Goal: Task Accomplishment & Management: Manage account settings

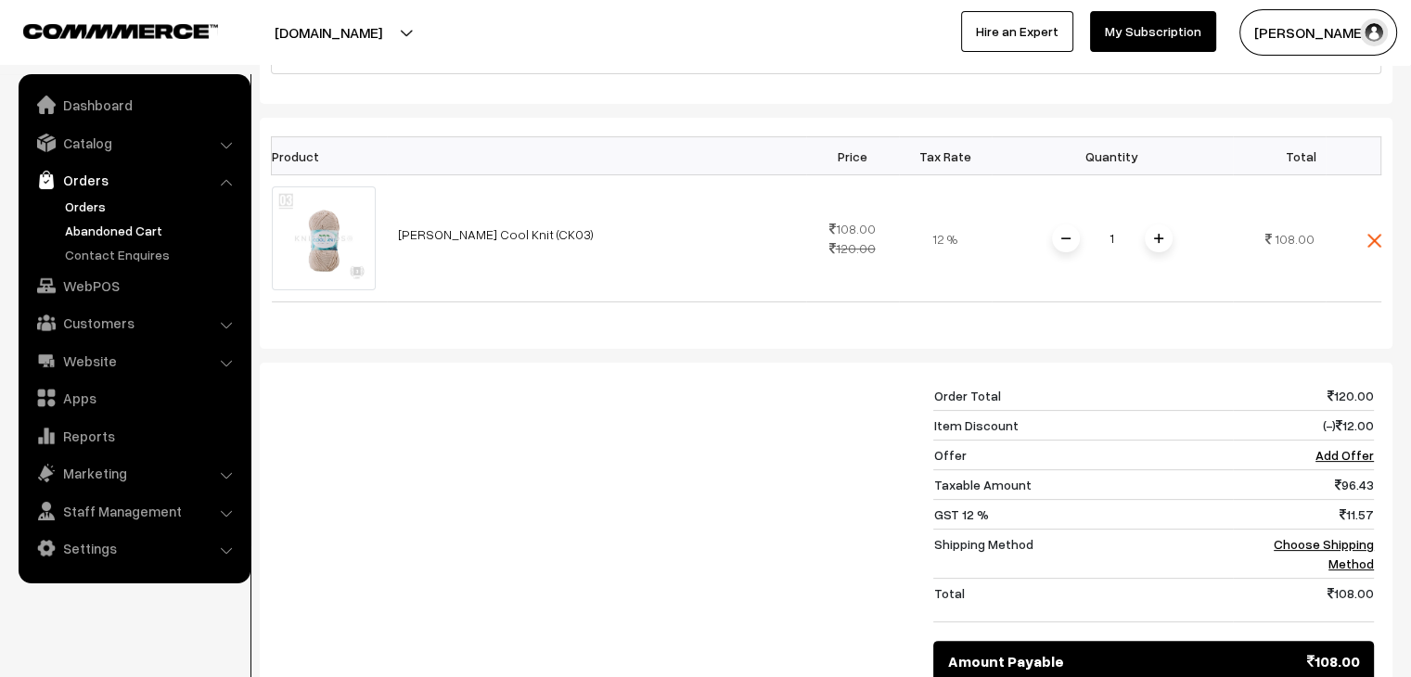
click at [104, 203] on link "Orders" at bounding box center [152, 206] width 184 height 19
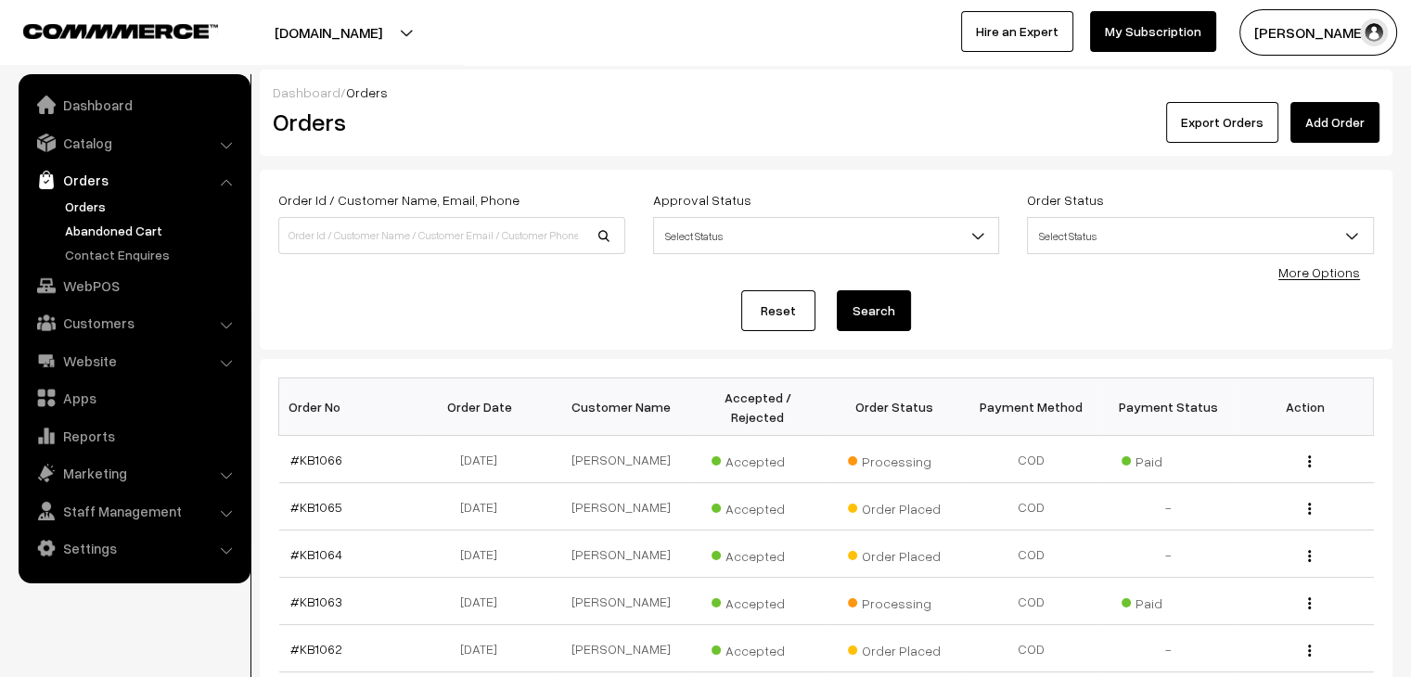
click at [83, 221] on link "Abandoned Cart" at bounding box center [152, 230] width 184 height 19
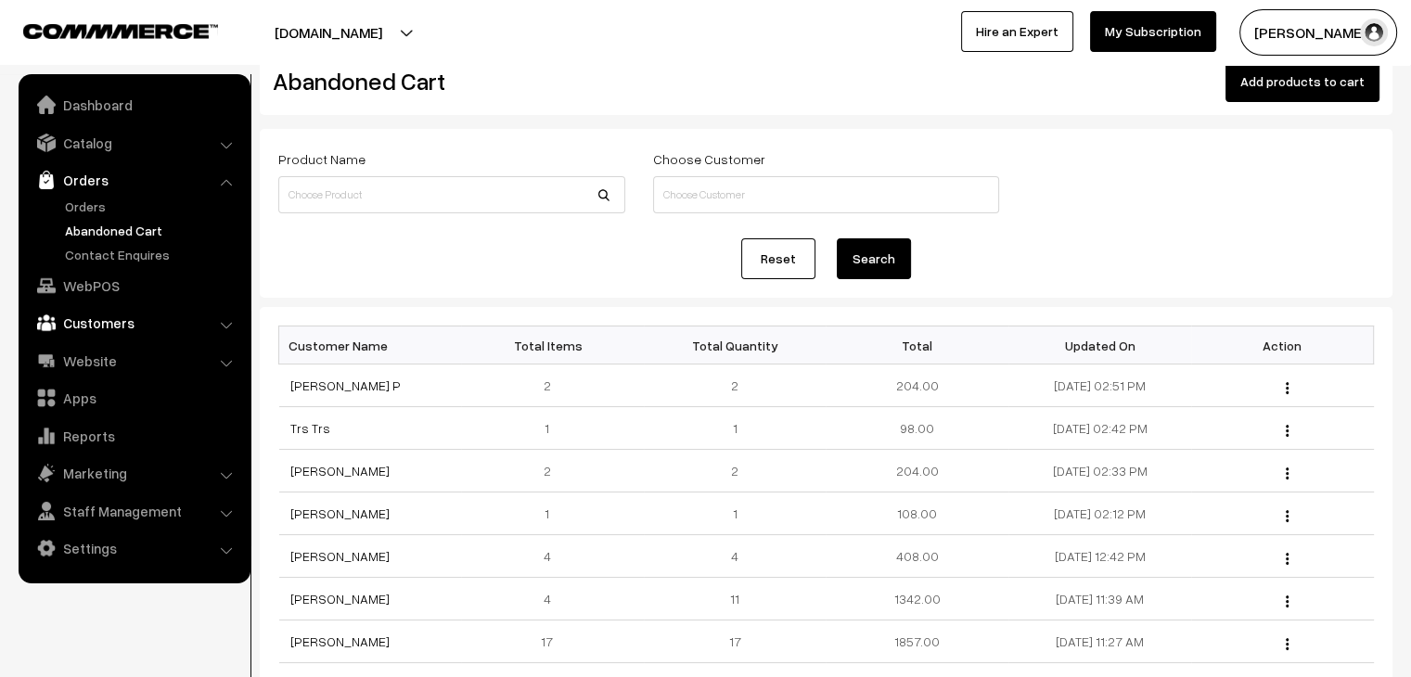
scroll to position [185, 0]
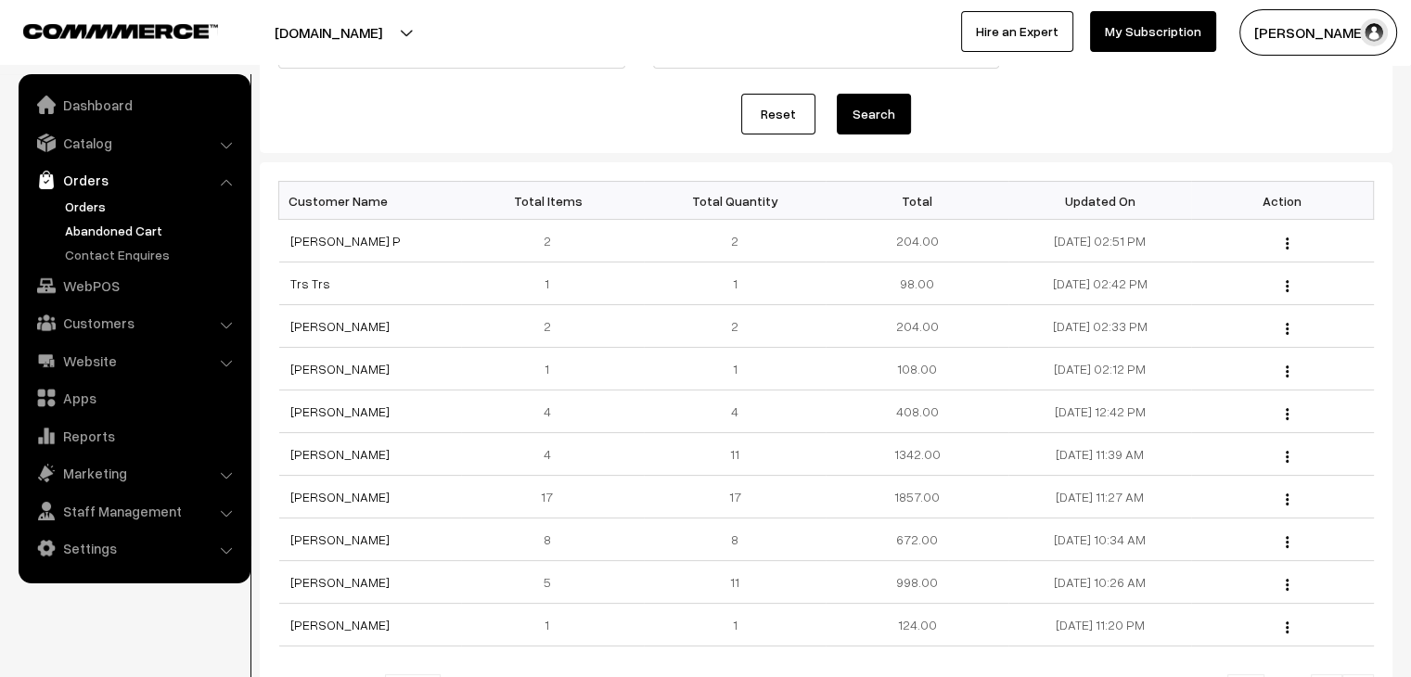
click at [104, 206] on link "Orders" at bounding box center [152, 206] width 184 height 19
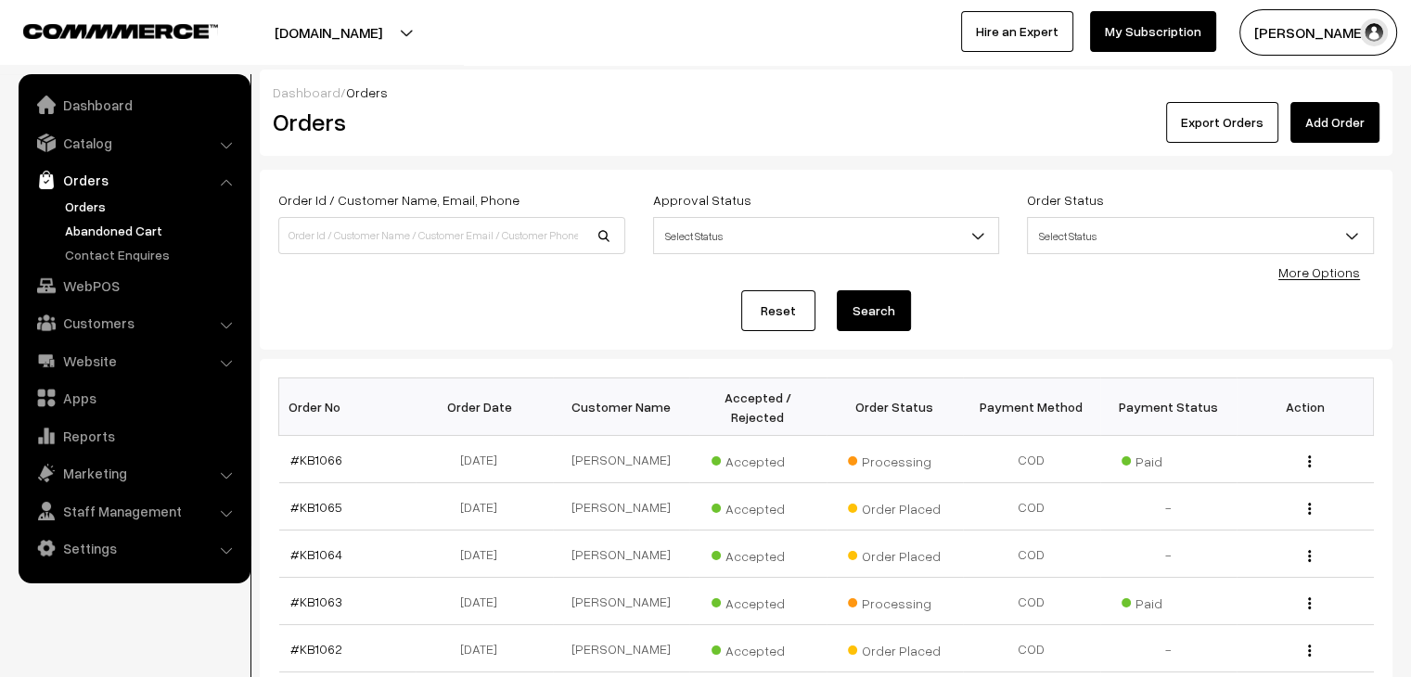
click at [130, 237] on link "Abandoned Cart" at bounding box center [152, 230] width 184 height 19
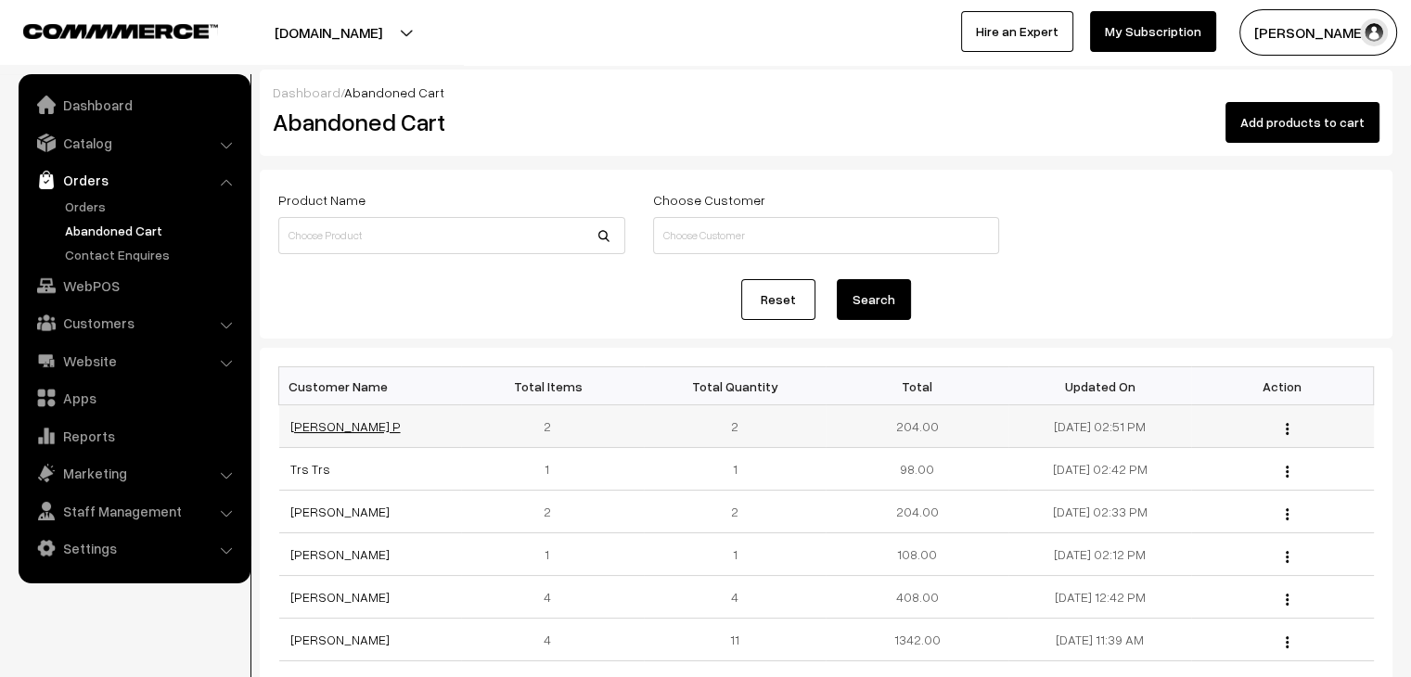
click at [310, 425] on link "[PERSON_NAME] P" at bounding box center [345, 426] width 110 height 16
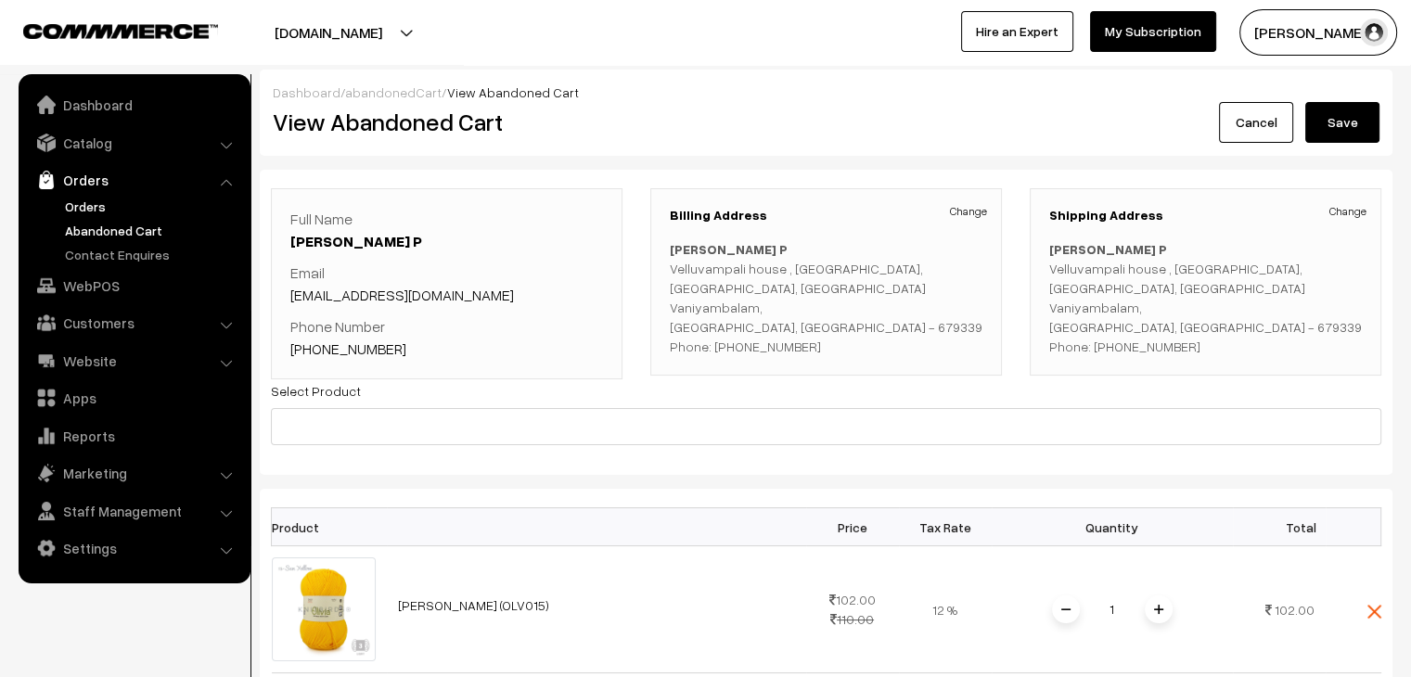
click at [85, 209] on link "Orders" at bounding box center [152, 206] width 184 height 19
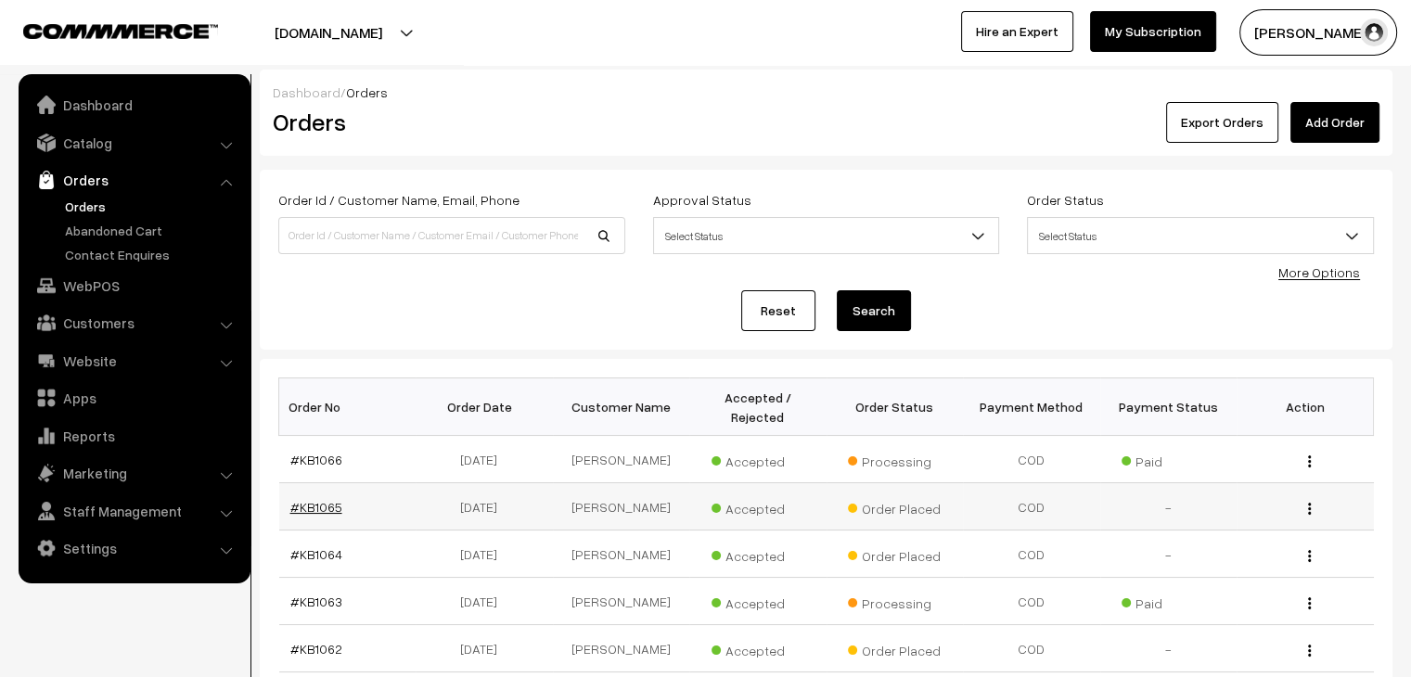
click at [308, 499] on link "#KB1065" at bounding box center [316, 507] width 52 height 16
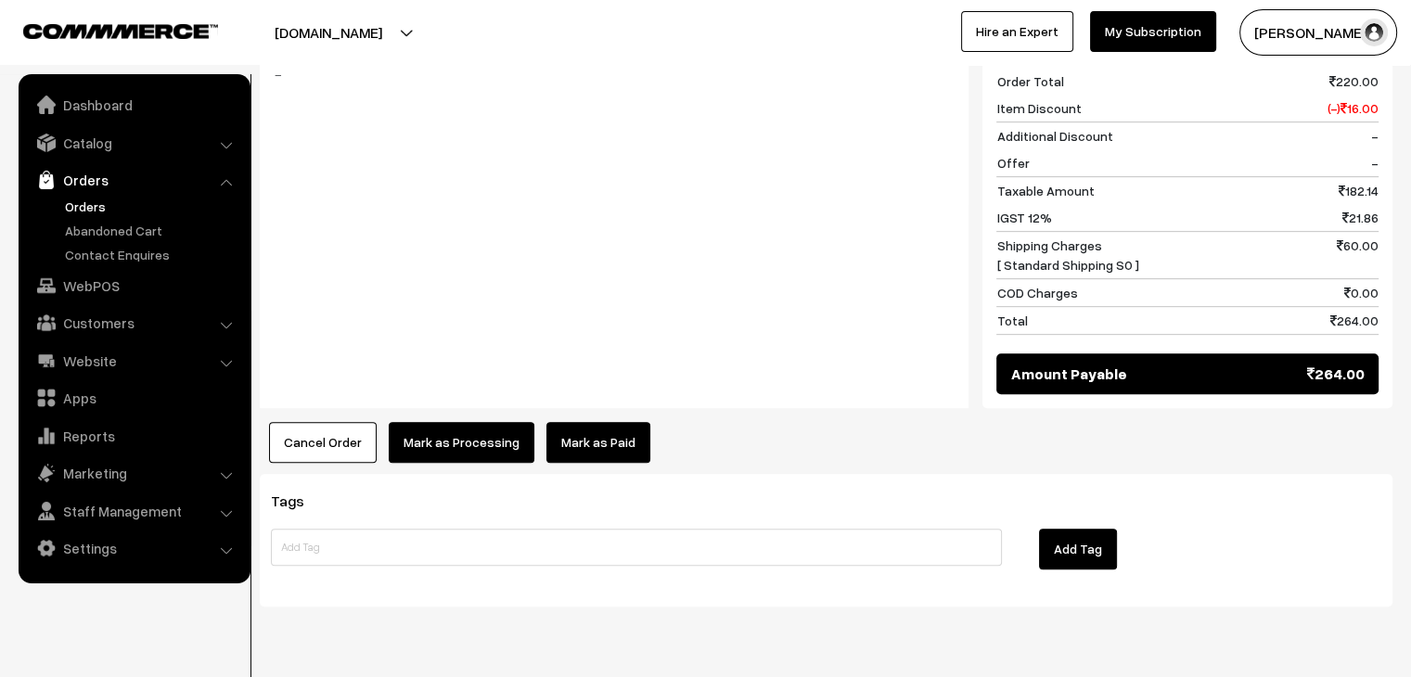
scroll to position [931, 0]
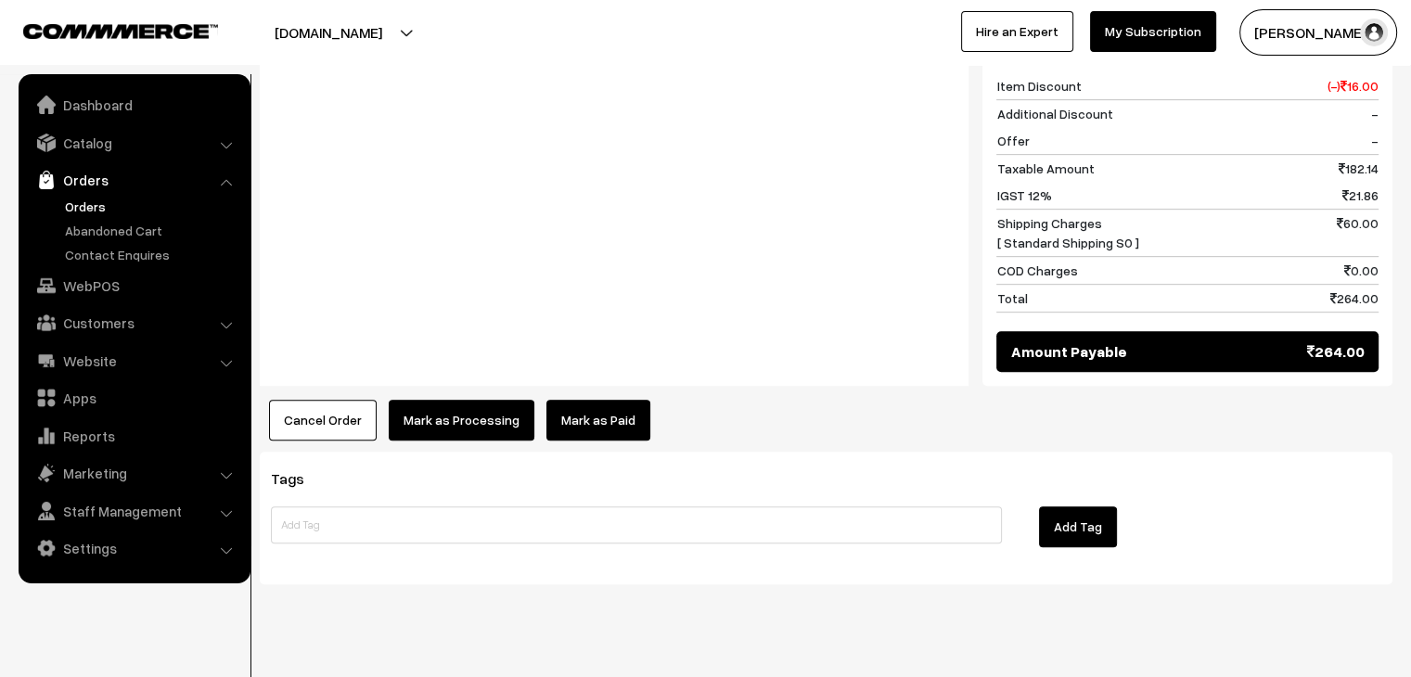
click at [70, 208] on link "Orders" at bounding box center [152, 206] width 184 height 19
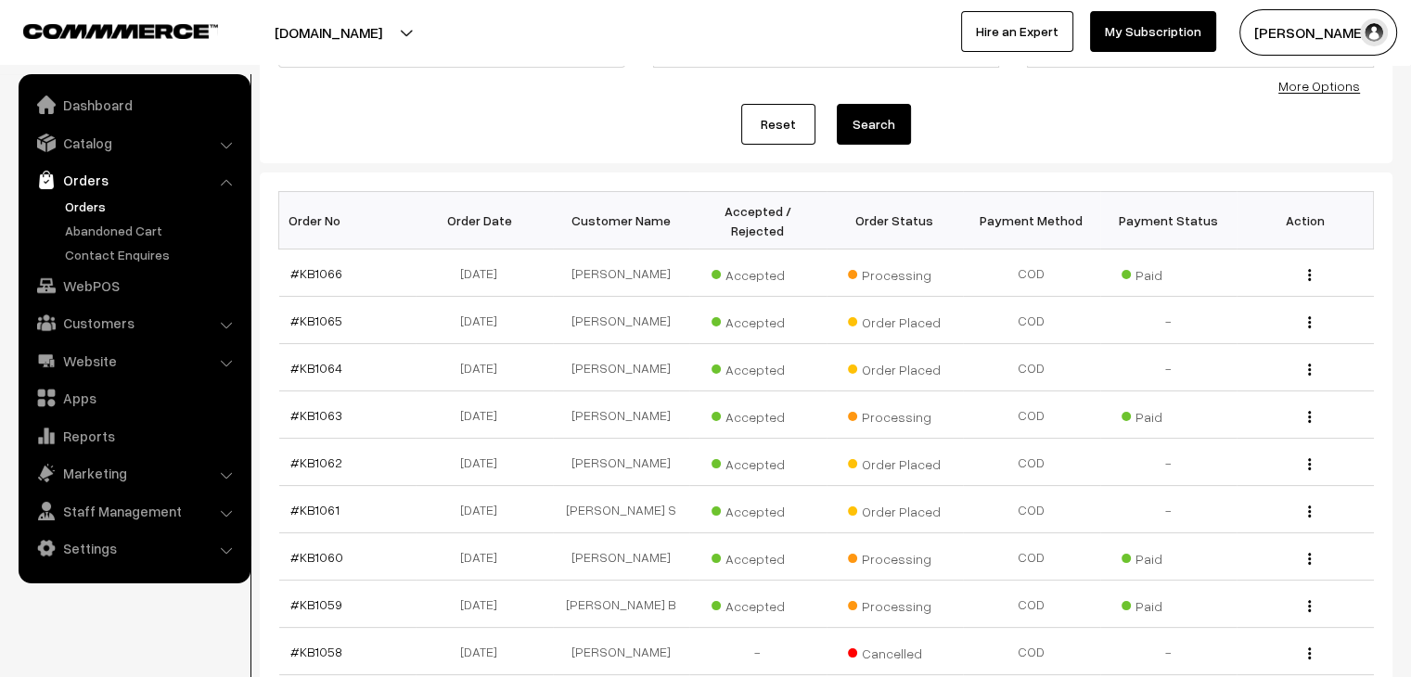
scroll to position [185, 0]
click at [329, 266] on link "#KB1066" at bounding box center [316, 274] width 52 height 16
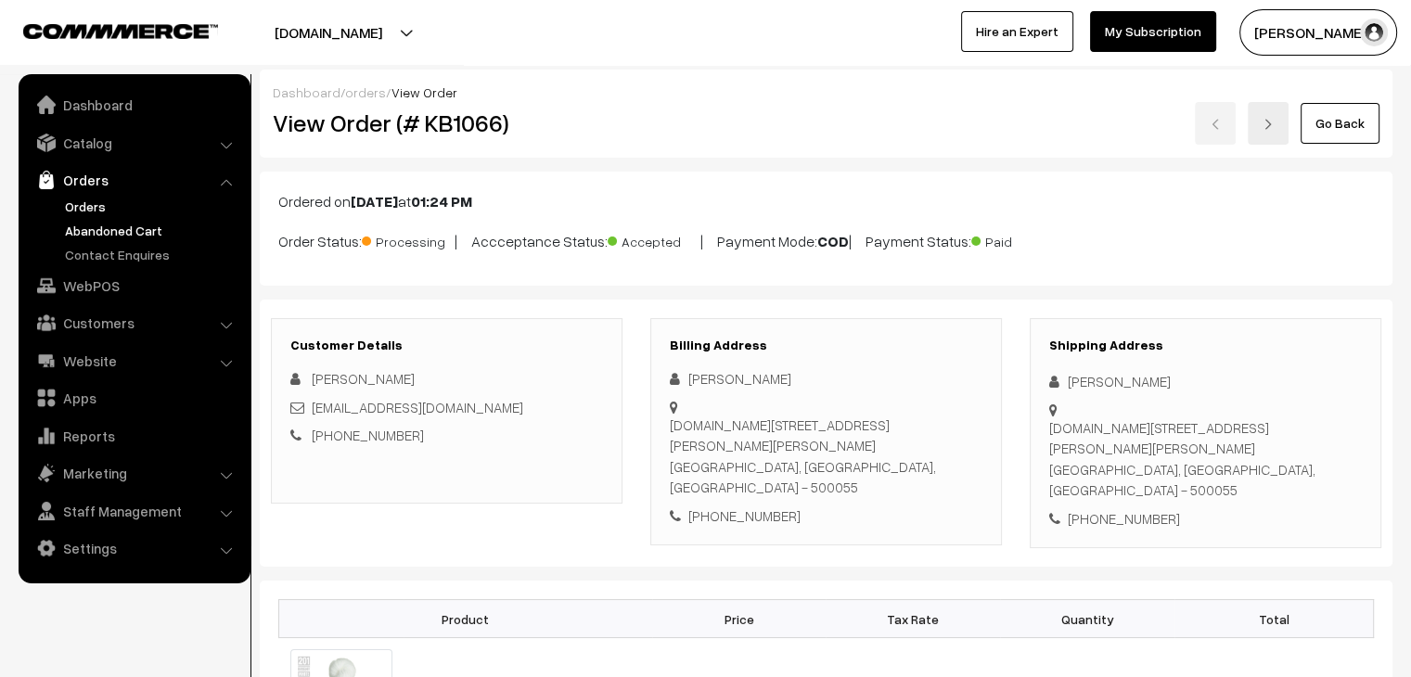
click at [106, 229] on link "Abandoned Cart" at bounding box center [152, 230] width 184 height 19
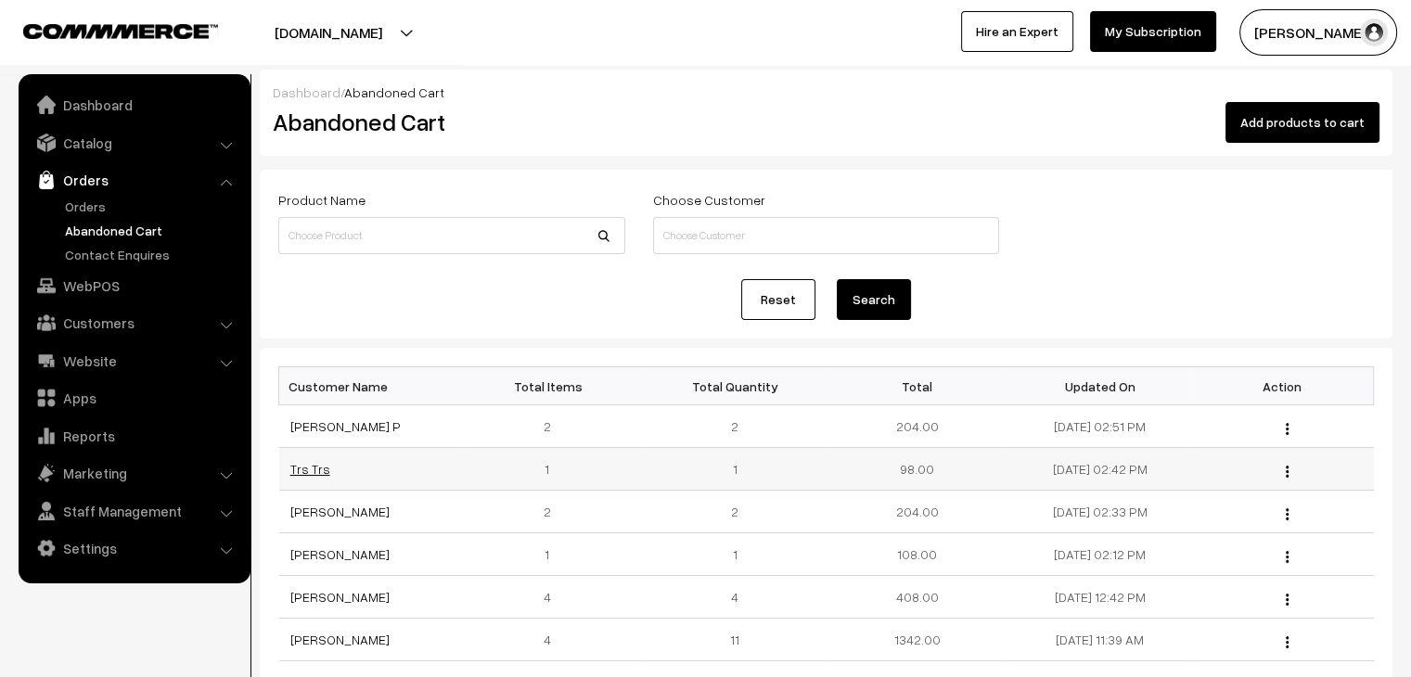
click at [300, 473] on link "Trs Trs" at bounding box center [310, 469] width 40 height 16
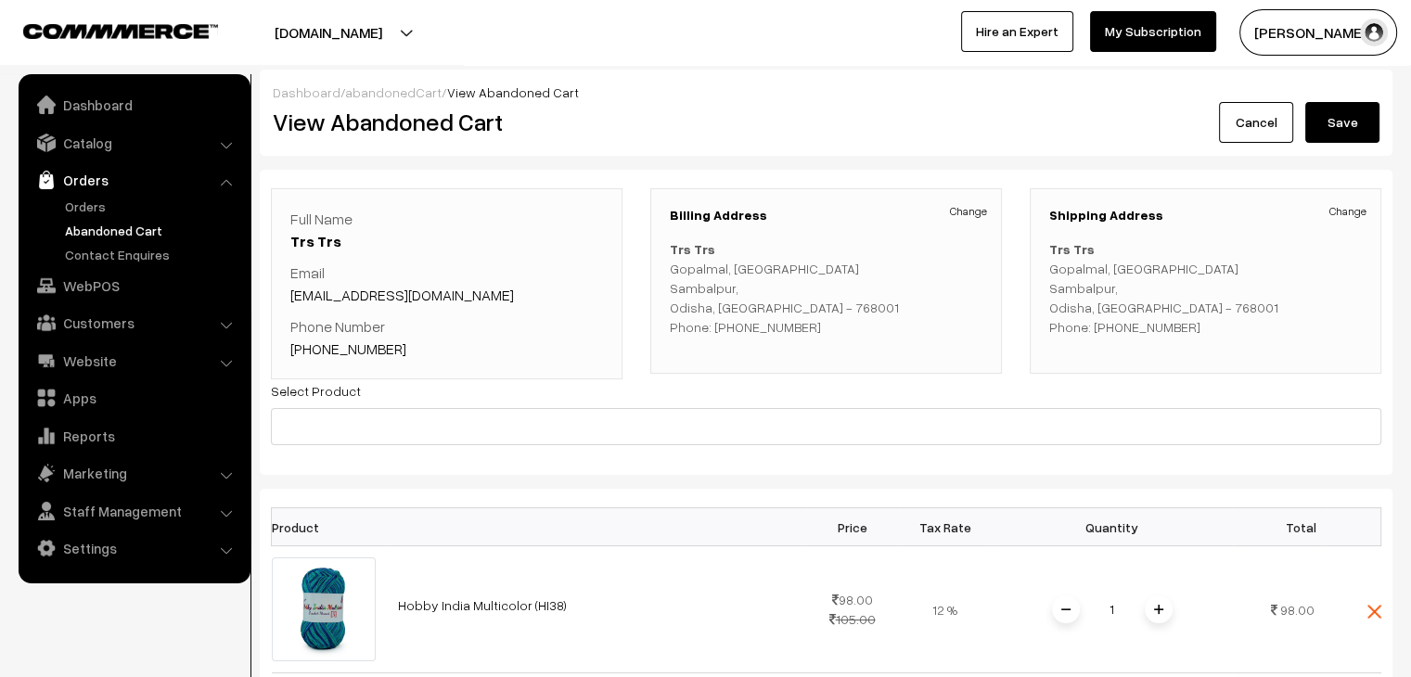
click at [395, 97] on link "abandonedCart" at bounding box center [393, 92] width 96 height 16
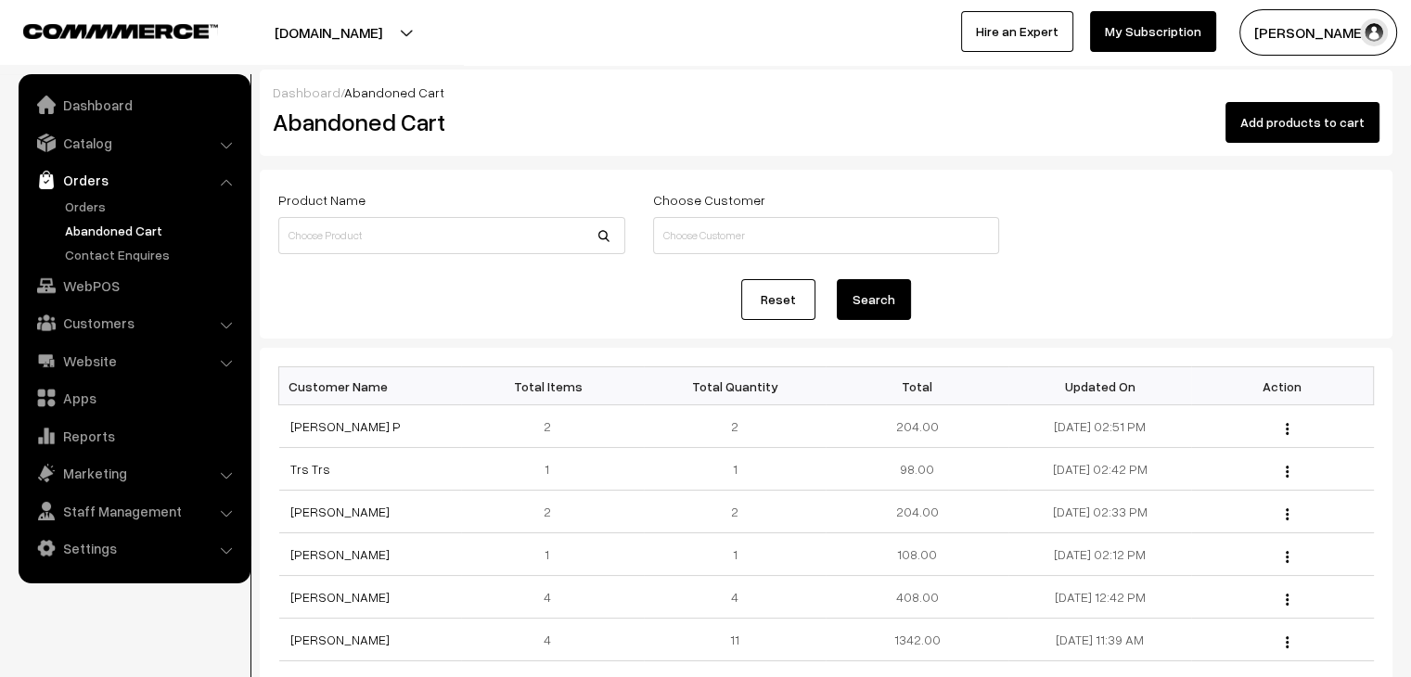
click at [315, 424] on link "[PERSON_NAME] P" at bounding box center [345, 426] width 110 height 16
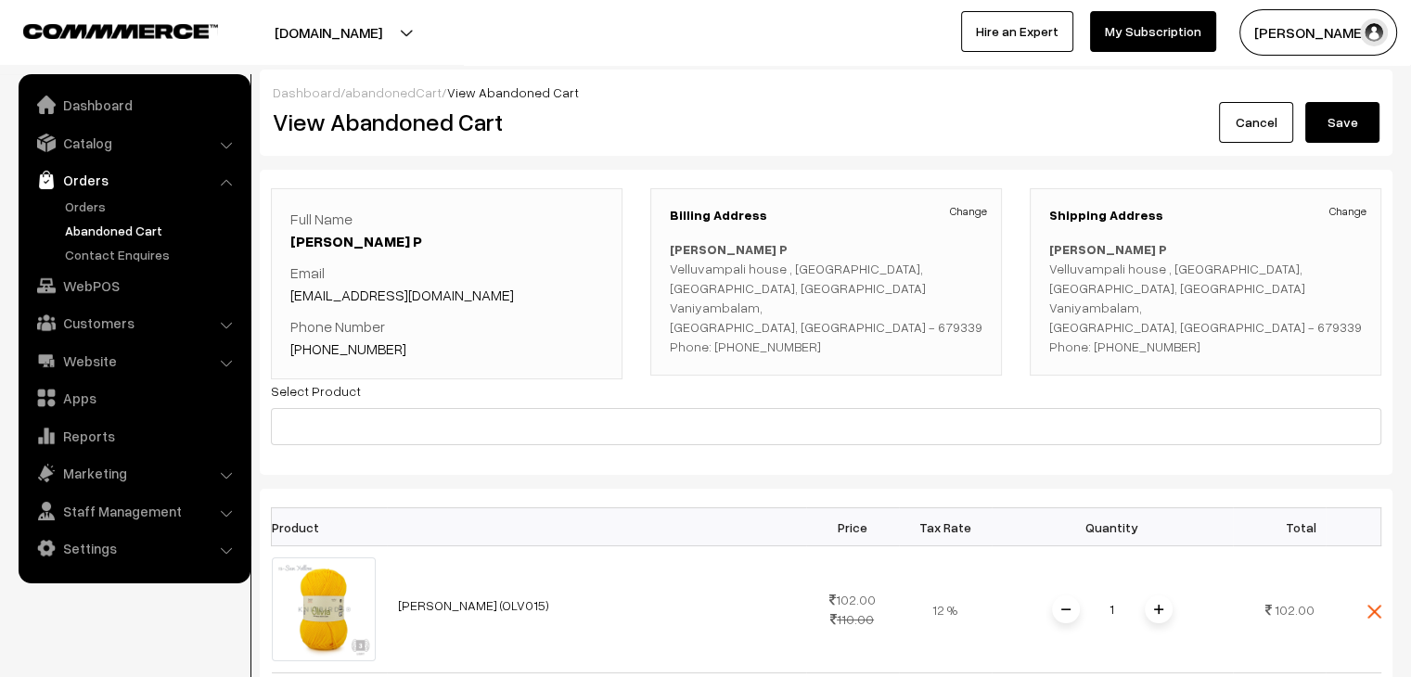
drag, startPoint x: 412, startPoint y: 97, endPoint x: 452, endPoint y: 183, distance: 94.2
click at [412, 97] on link "abandonedCart" at bounding box center [393, 92] width 96 height 16
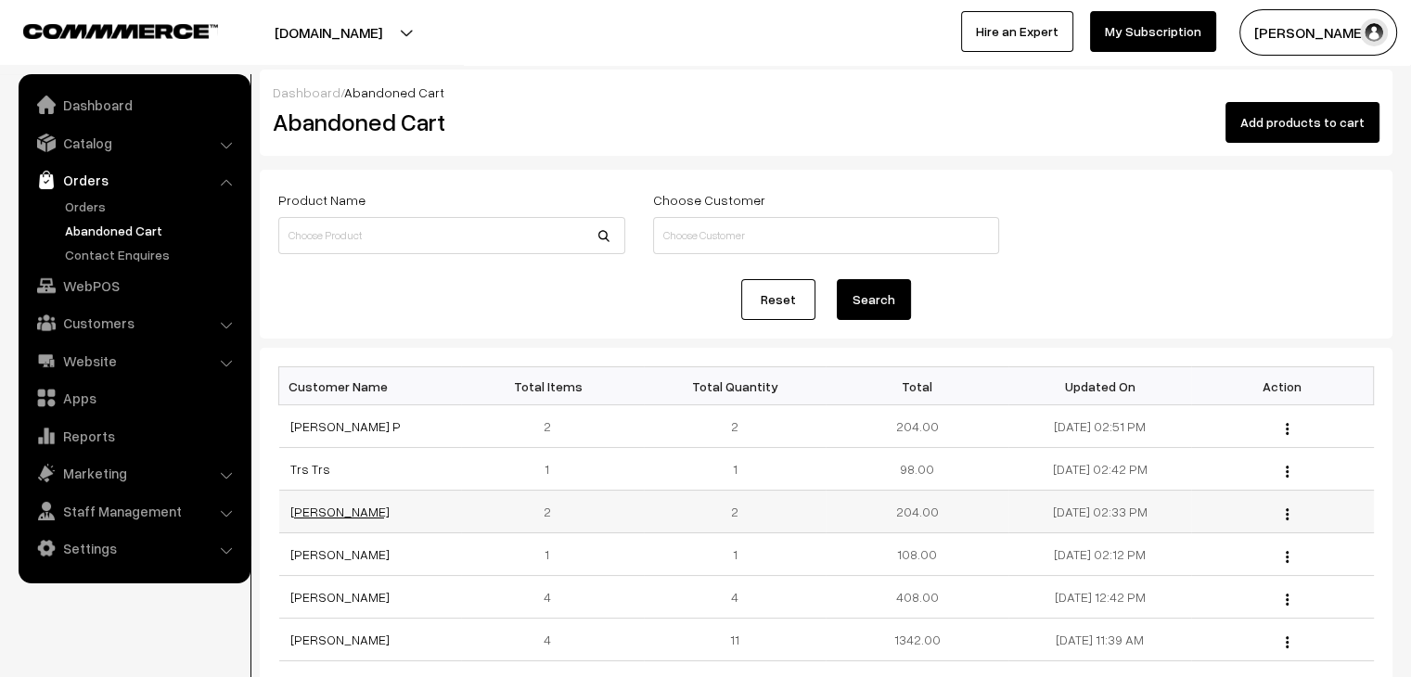
click at [323, 514] on link "[PERSON_NAME]" at bounding box center [339, 512] width 99 height 16
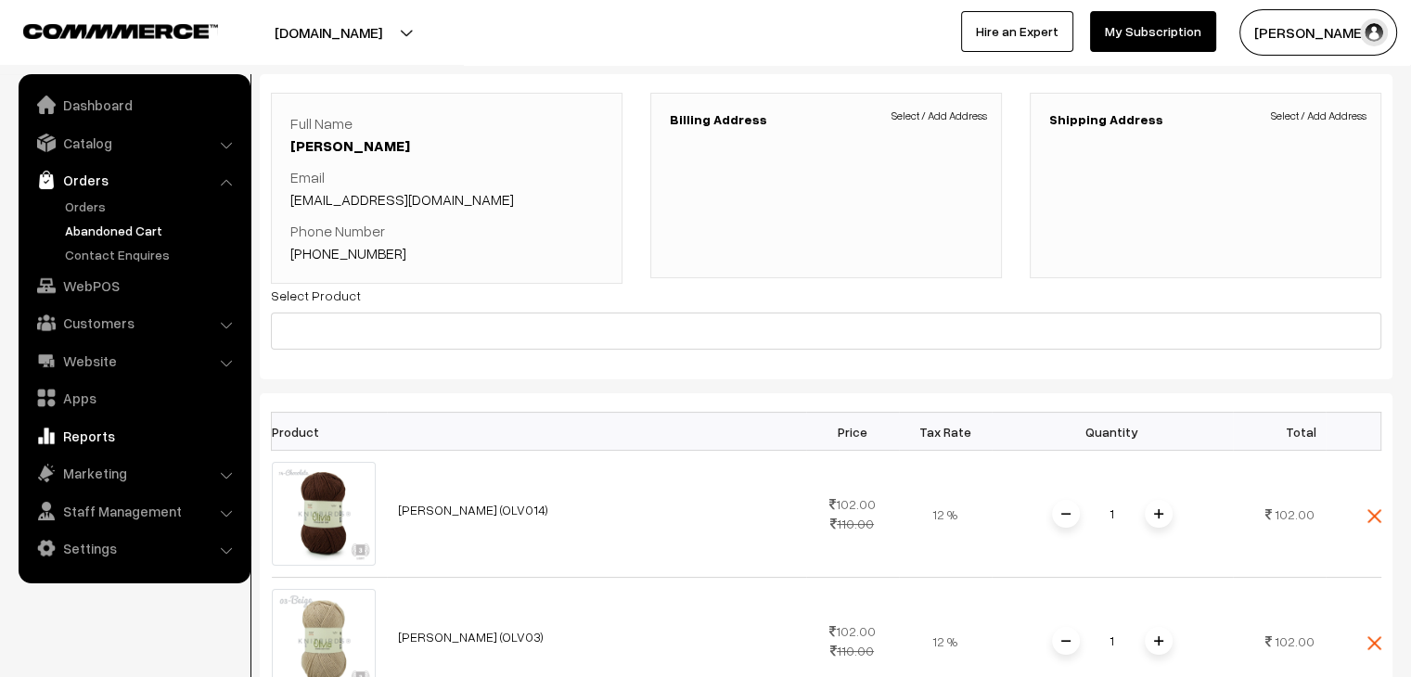
scroll to position [93, 0]
click at [82, 210] on link "Orders" at bounding box center [152, 206] width 184 height 19
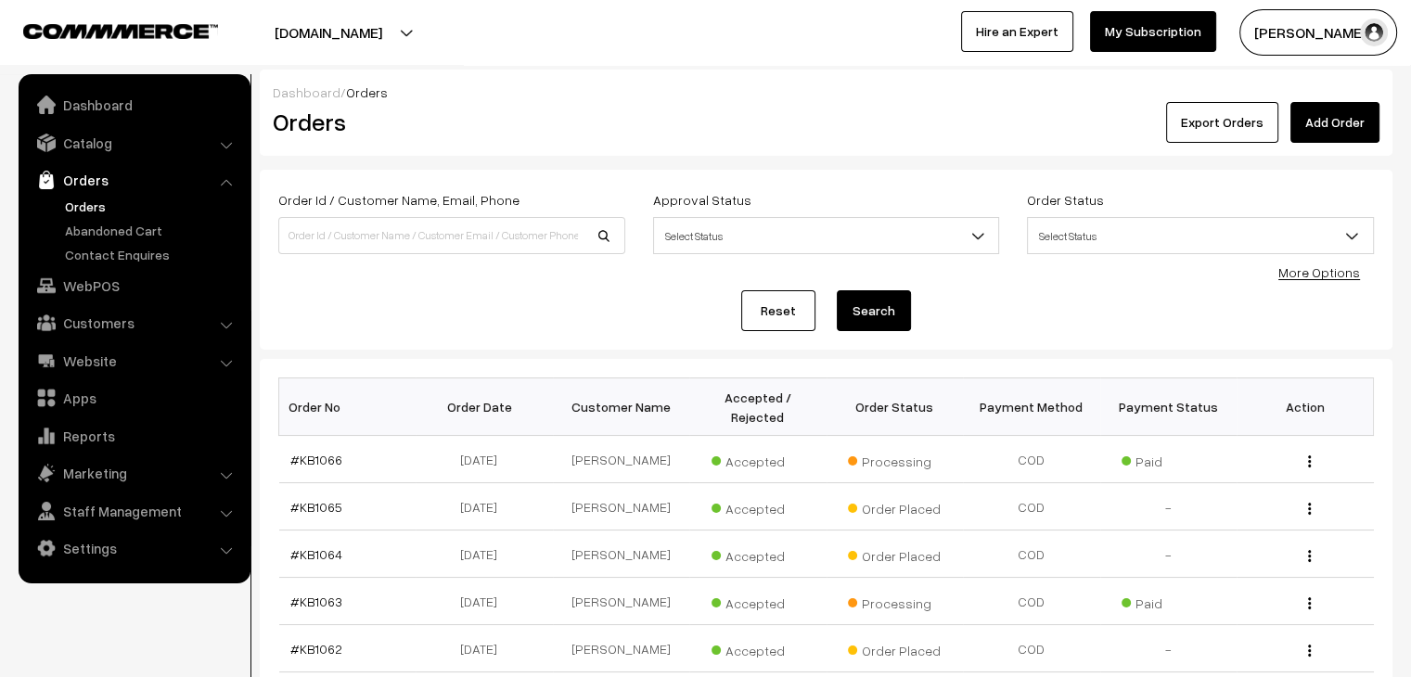
click at [105, 204] on link "Orders" at bounding box center [152, 206] width 184 height 19
click at [81, 232] on link "Abandoned Cart" at bounding box center [152, 230] width 184 height 19
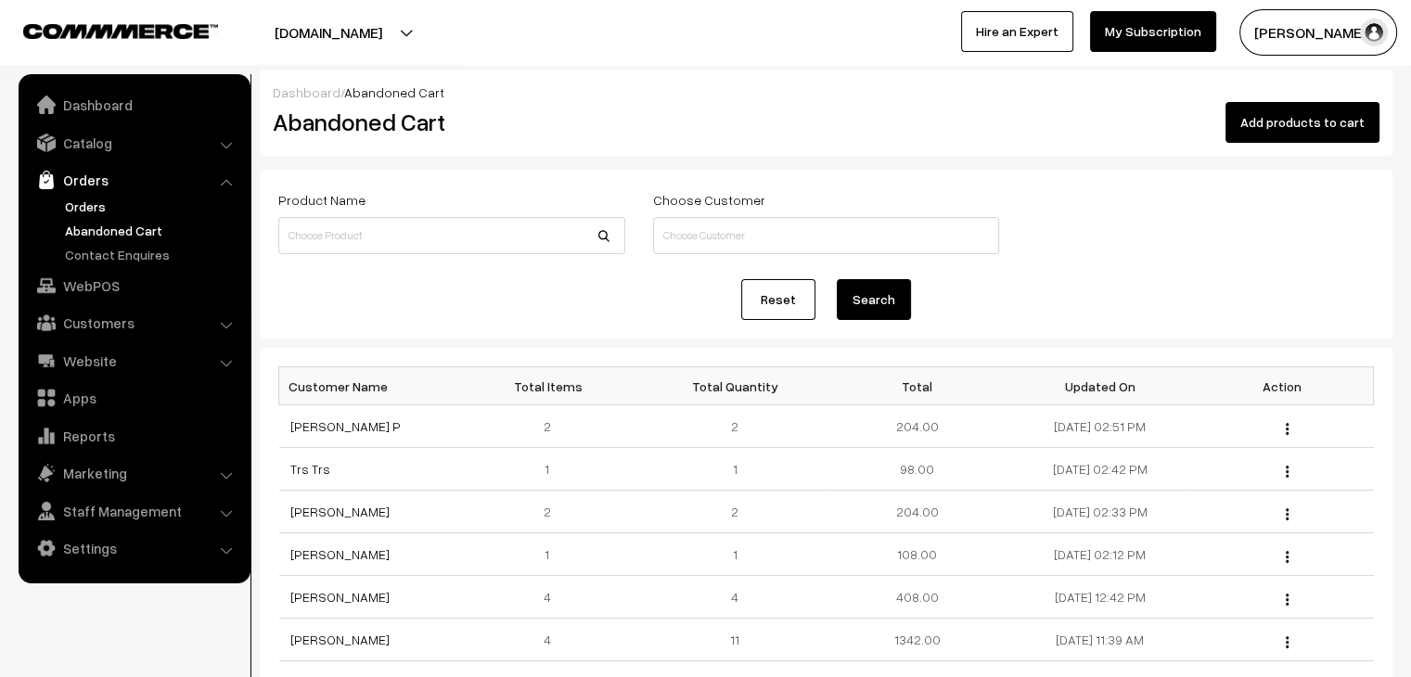
click at [134, 202] on link "Orders" at bounding box center [152, 206] width 184 height 19
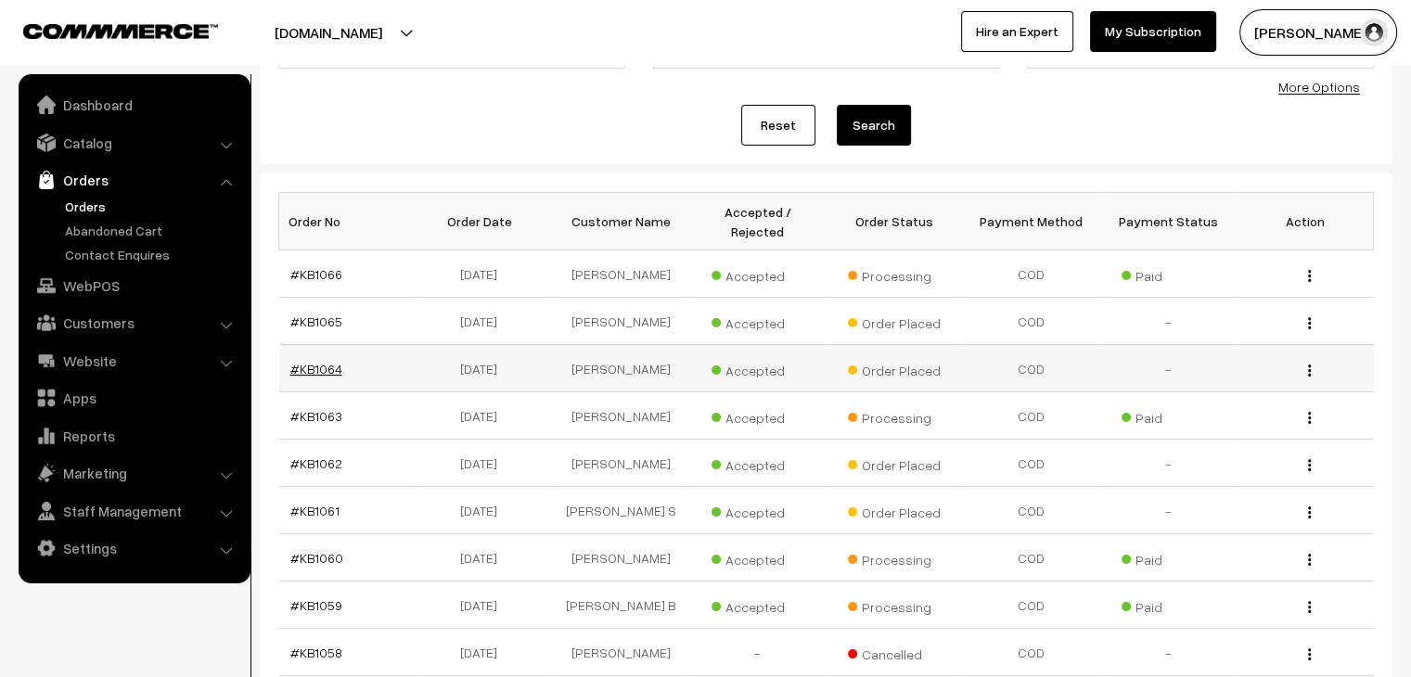
click at [293, 361] on link "#KB1064" at bounding box center [316, 369] width 52 height 16
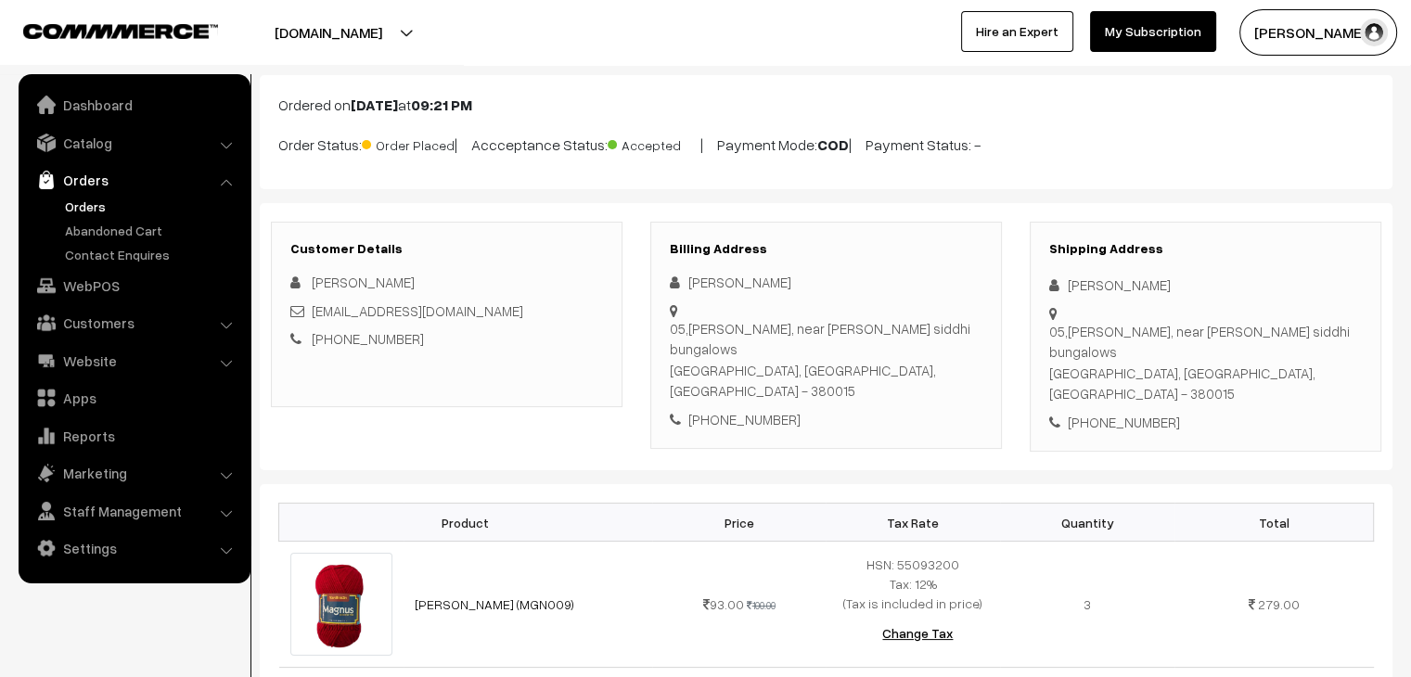
scroll to position [93, 0]
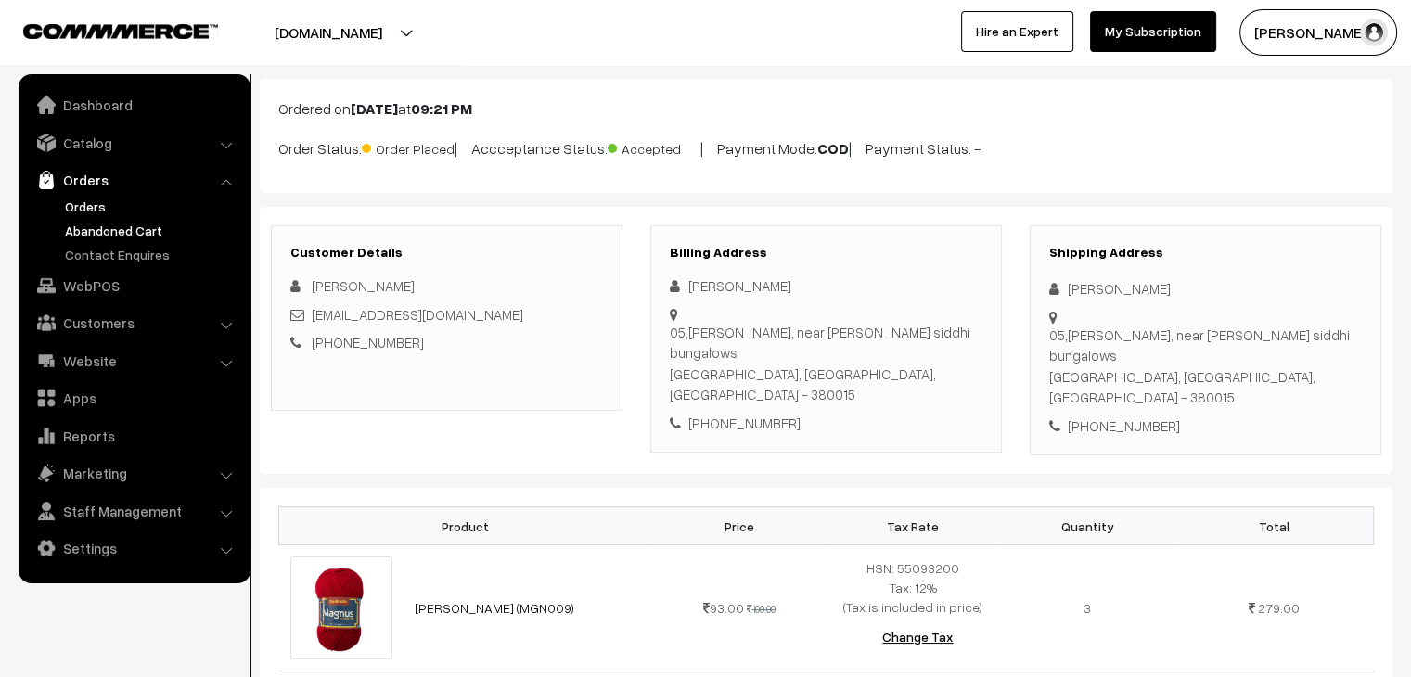
click at [126, 224] on link "Abandoned Cart" at bounding box center [152, 230] width 184 height 19
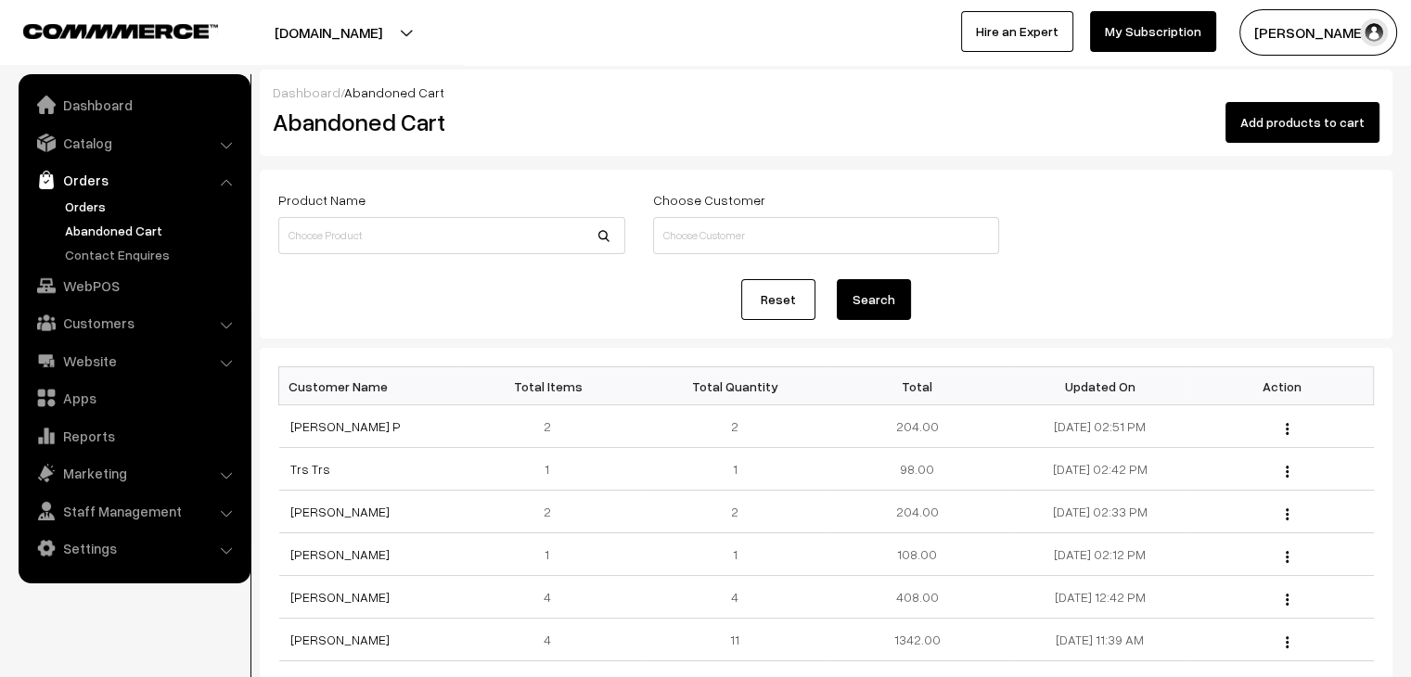
click at [73, 209] on link "Orders" at bounding box center [152, 206] width 184 height 19
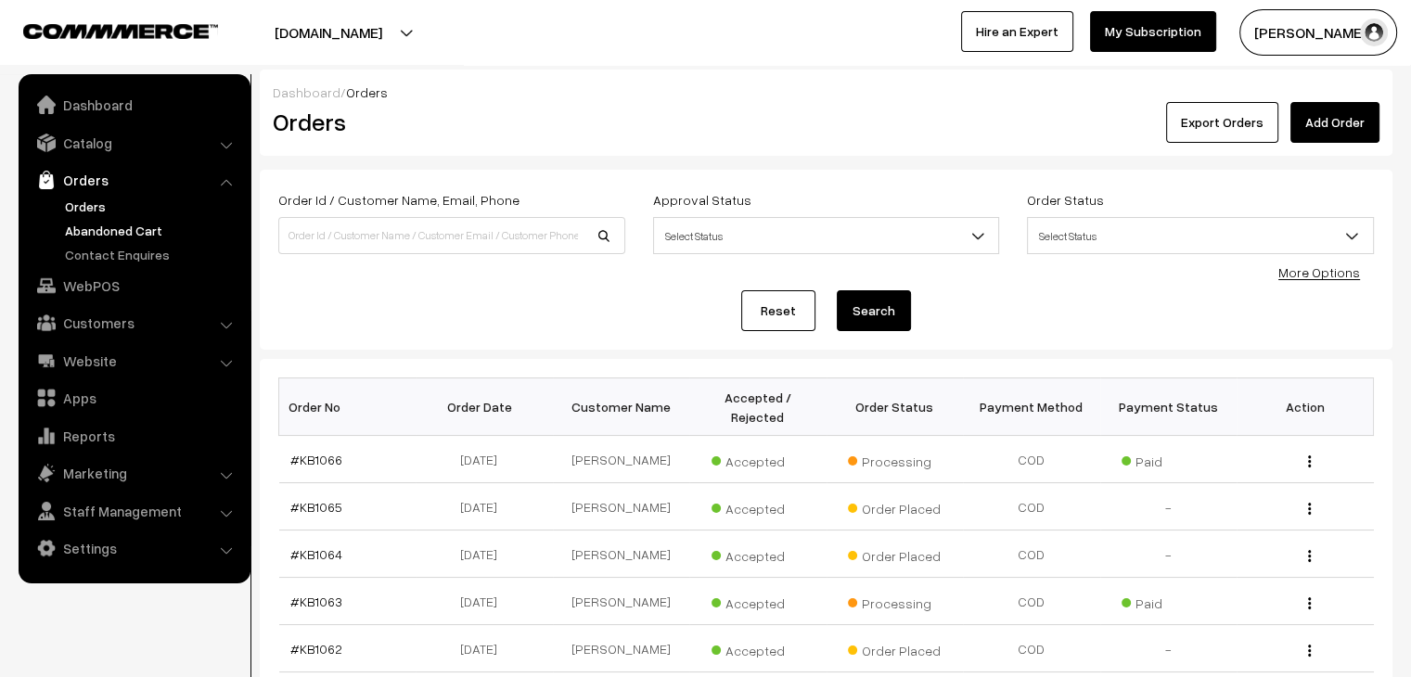
click at [113, 231] on link "Abandoned Cart" at bounding box center [152, 230] width 184 height 19
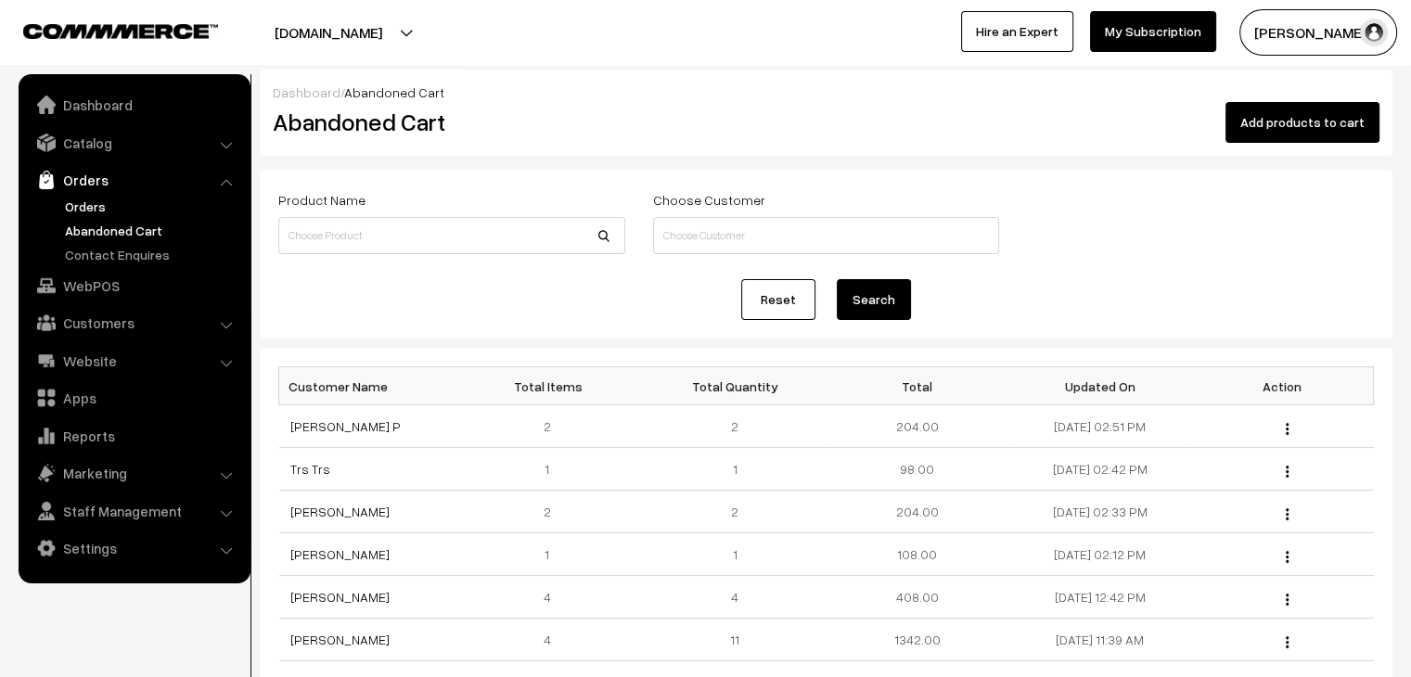
click at [88, 211] on link "Orders" at bounding box center [152, 206] width 184 height 19
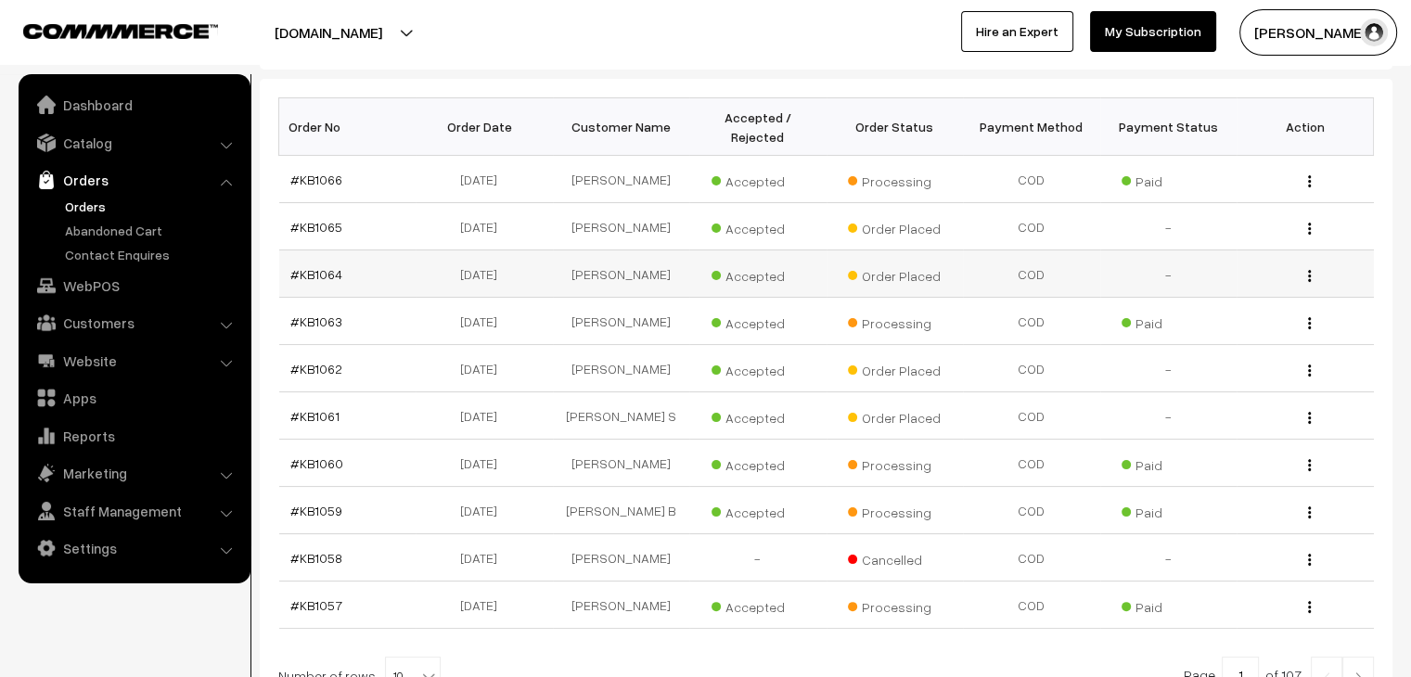
scroll to position [278, 0]
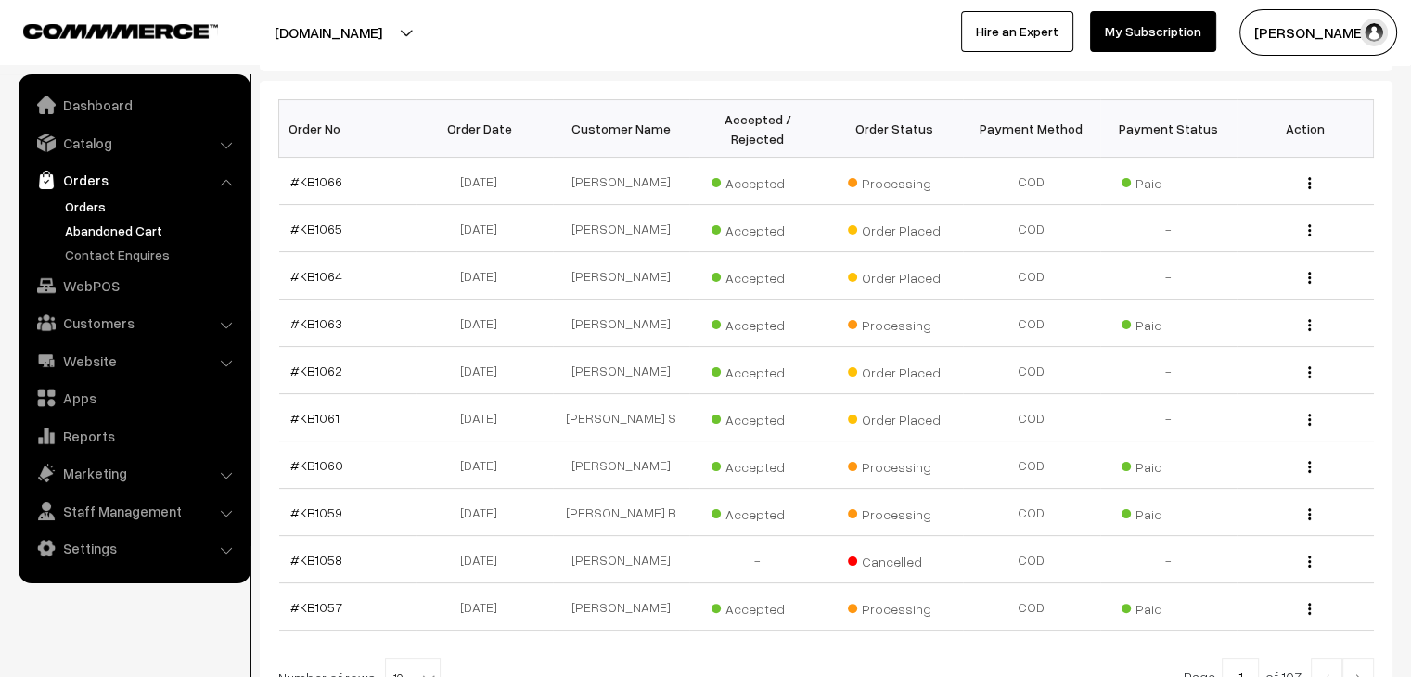
click at [99, 222] on link "Abandoned Cart" at bounding box center [152, 230] width 184 height 19
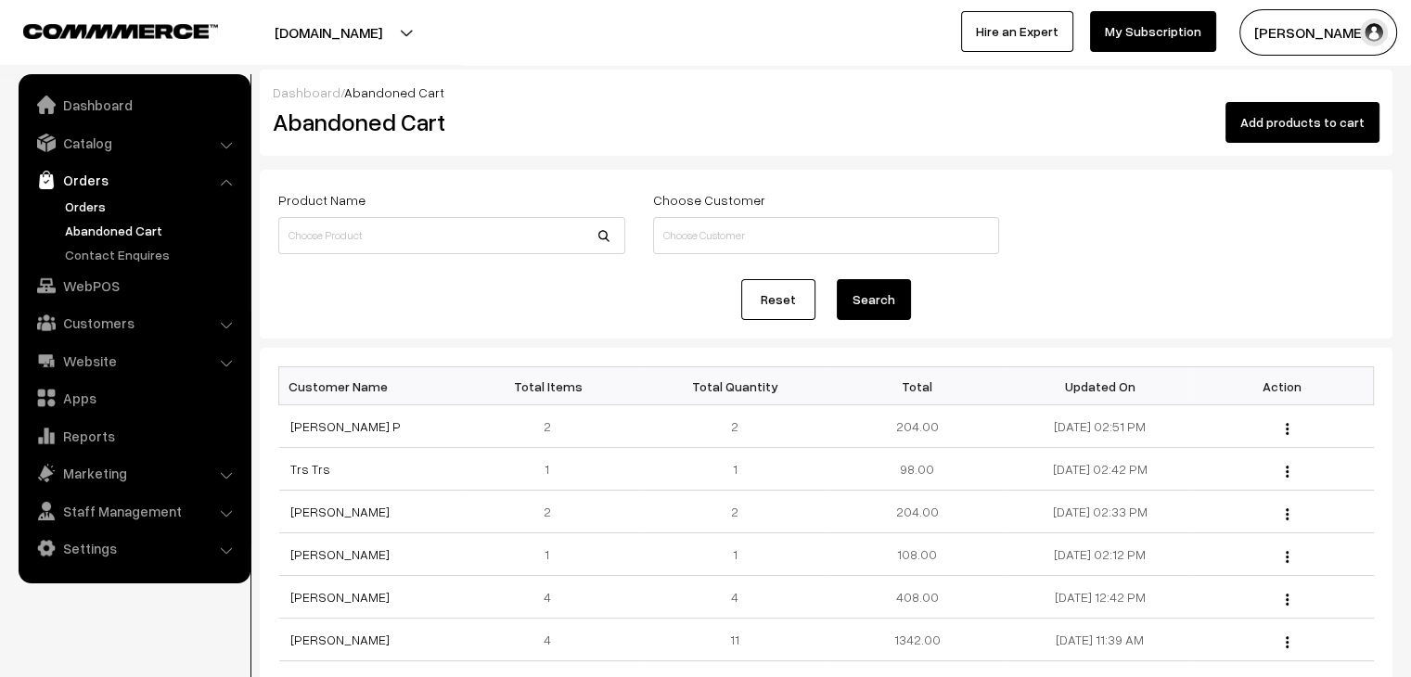
click at [93, 212] on link "Orders" at bounding box center [152, 206] width 184 height 19
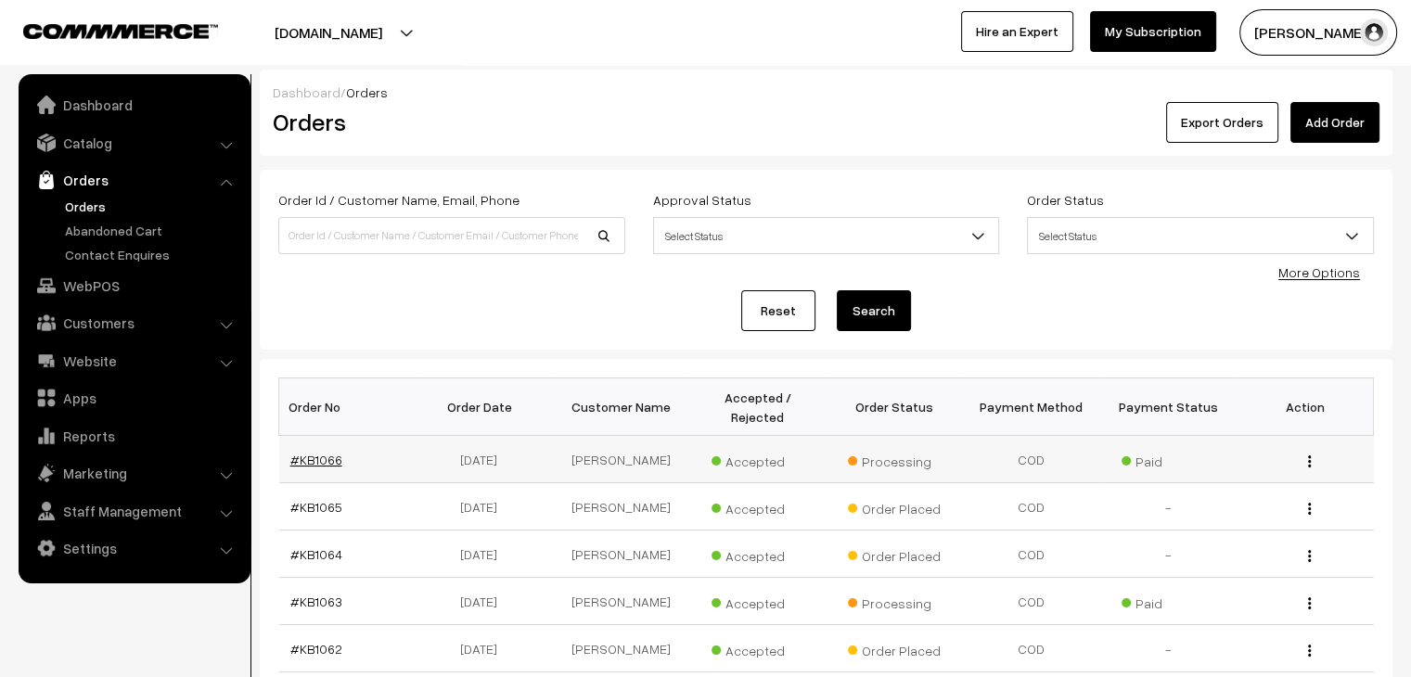
click at [315, 452] on link "#KB1066" at bounding box center [316, 460] width 52 height 16
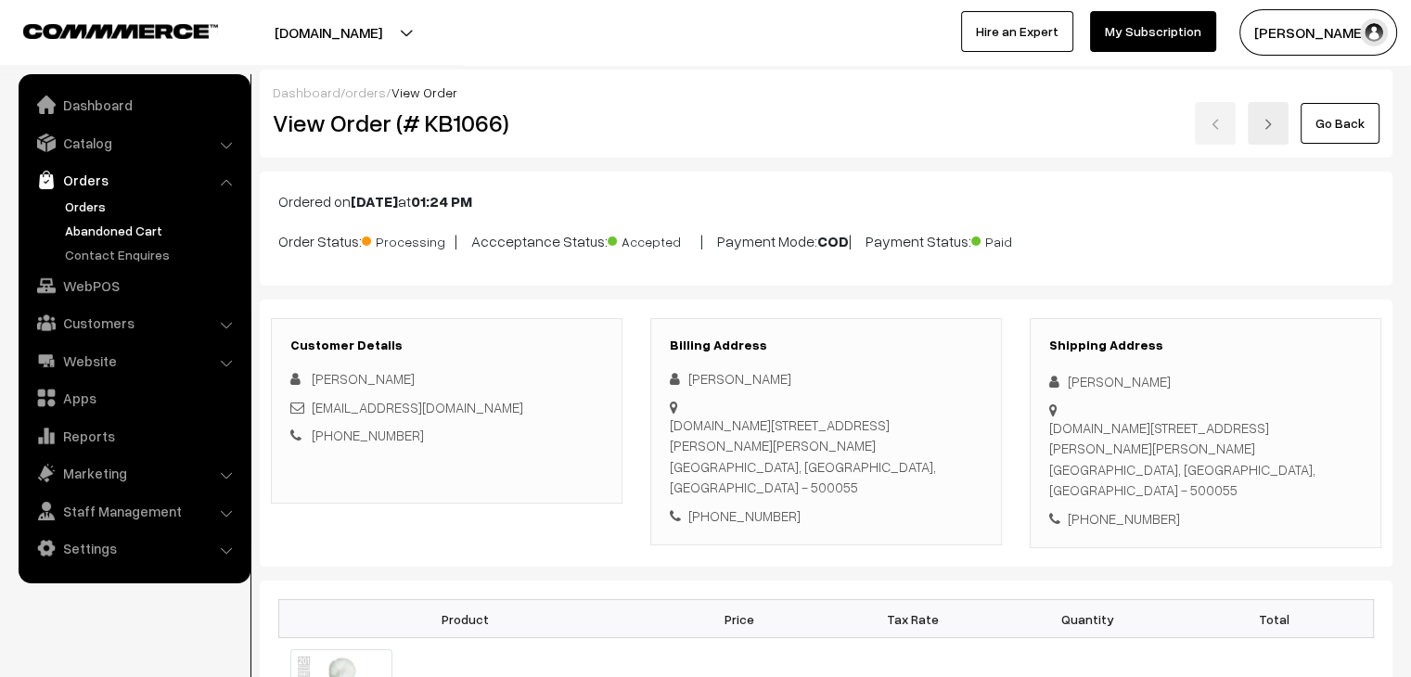
click at [92, 228] on link "Abandoned Cart" at bounding box center [152, 230] width 184 height 19
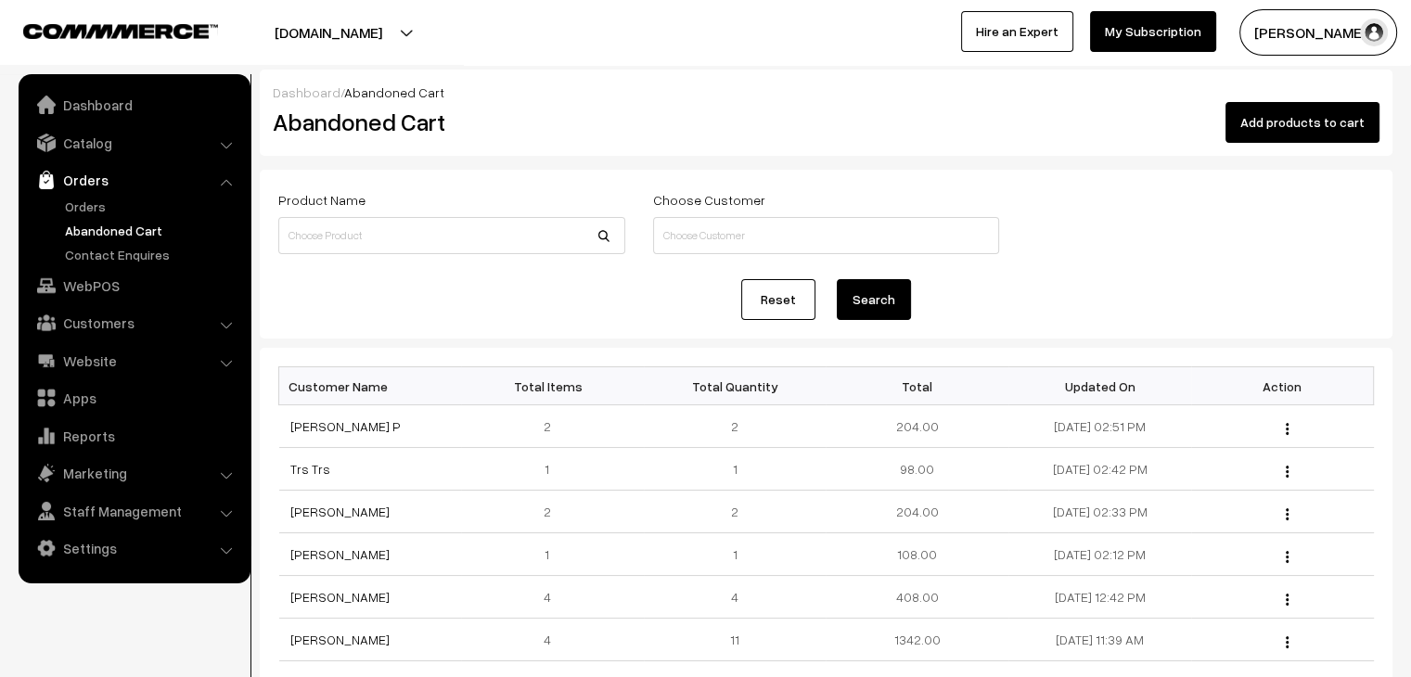
click at [72, 209] on link "Orders" at bounding box center [152, 206] width 184 height 19
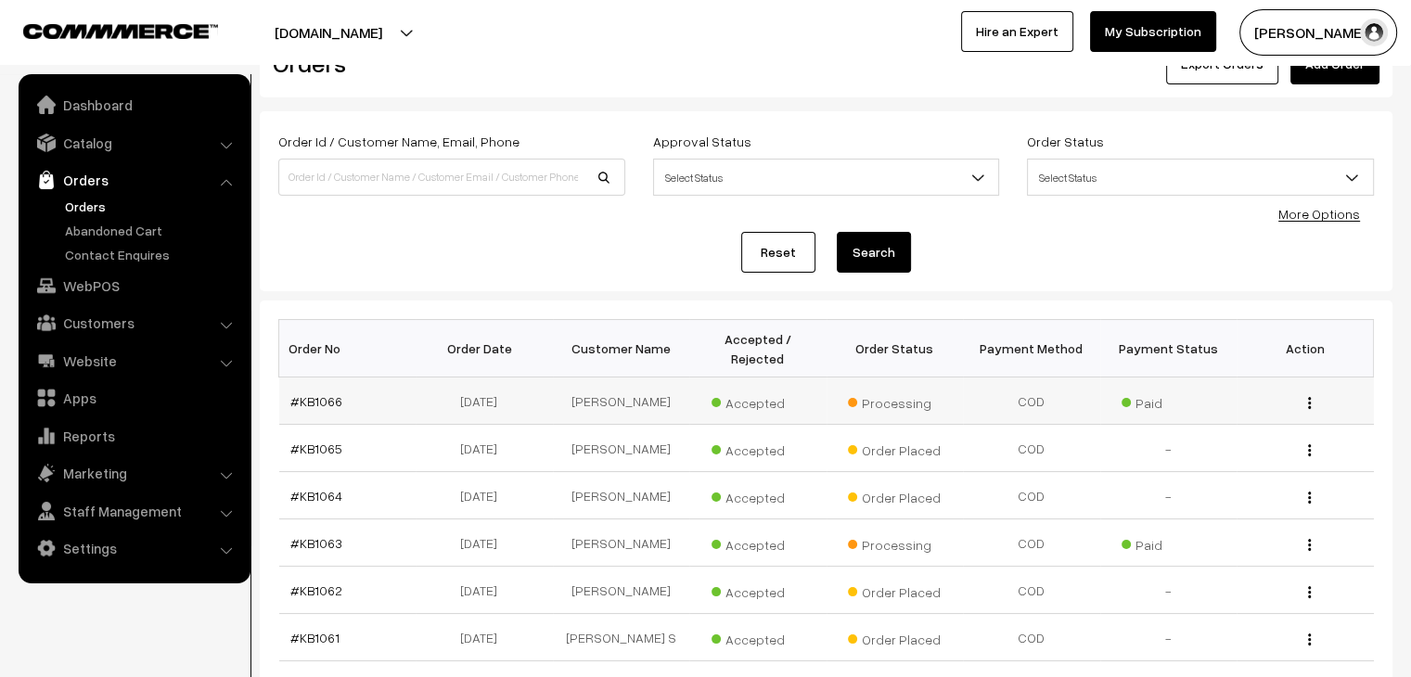
scroll to position [185, 0]
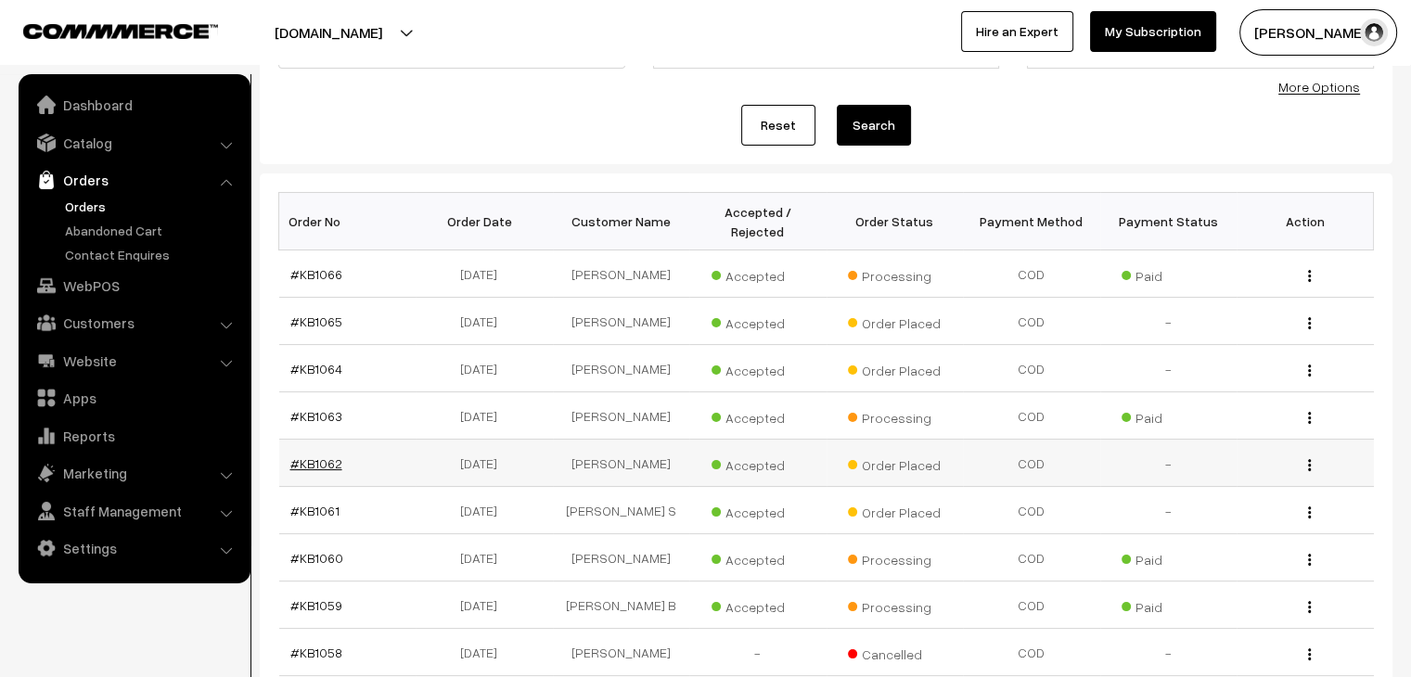
click at [329, 455] on link "#KB1062" at bounding box center [316, 463] width 52 height 16
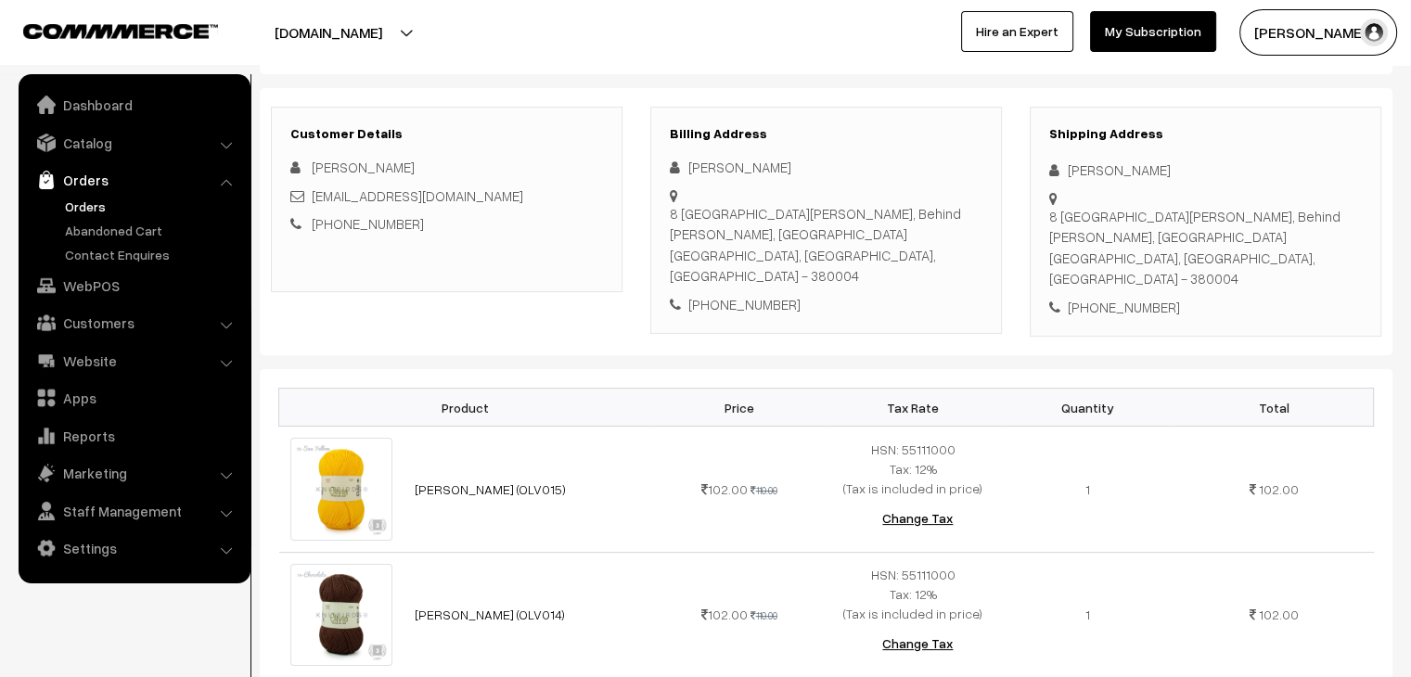
scroll to position [185, 0]
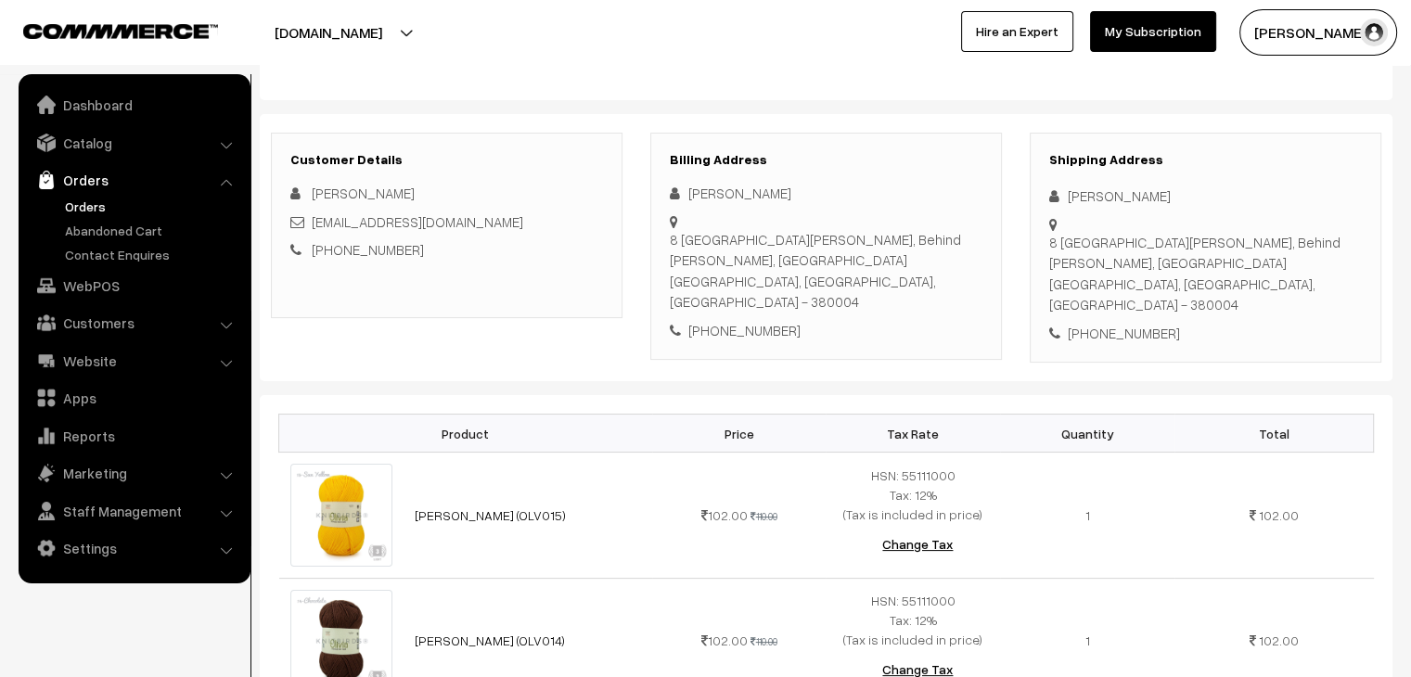
click at [84, 209] on link "Orders" at bounding box center [152, 206] width 184 height 19
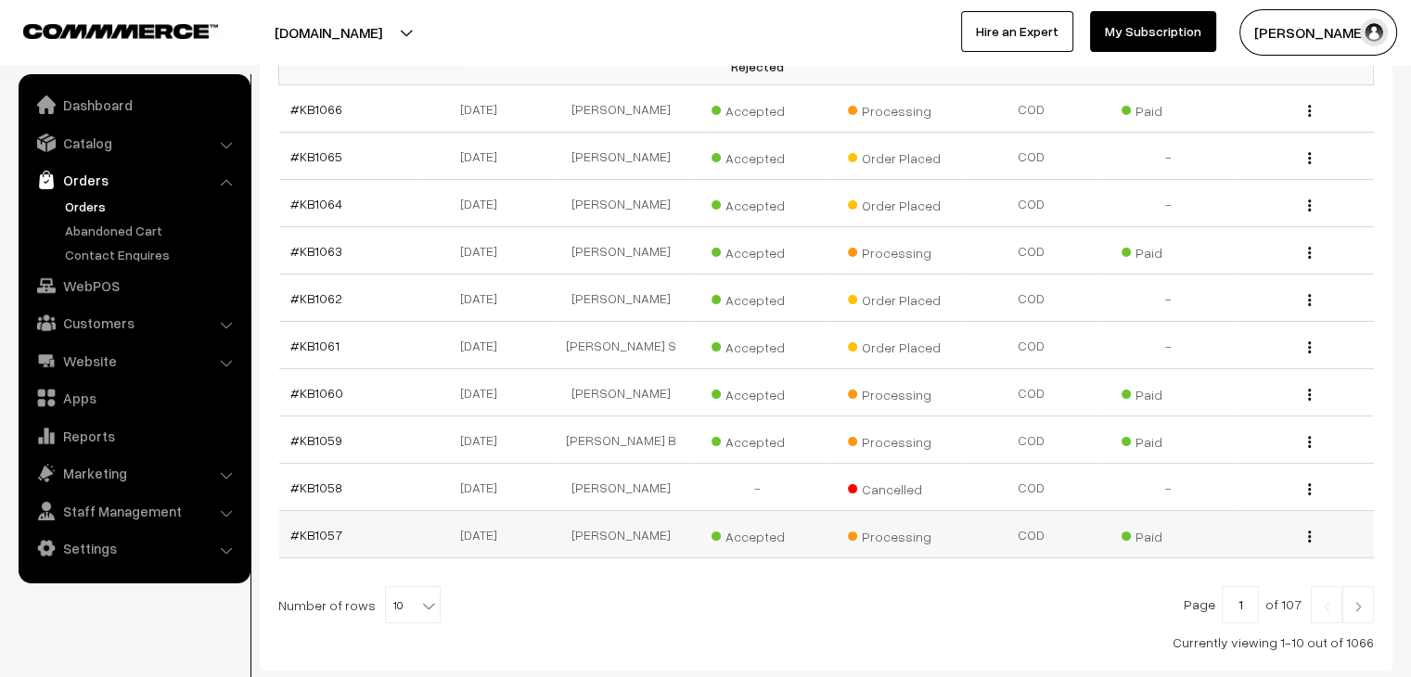
scroll to position [350, 0]
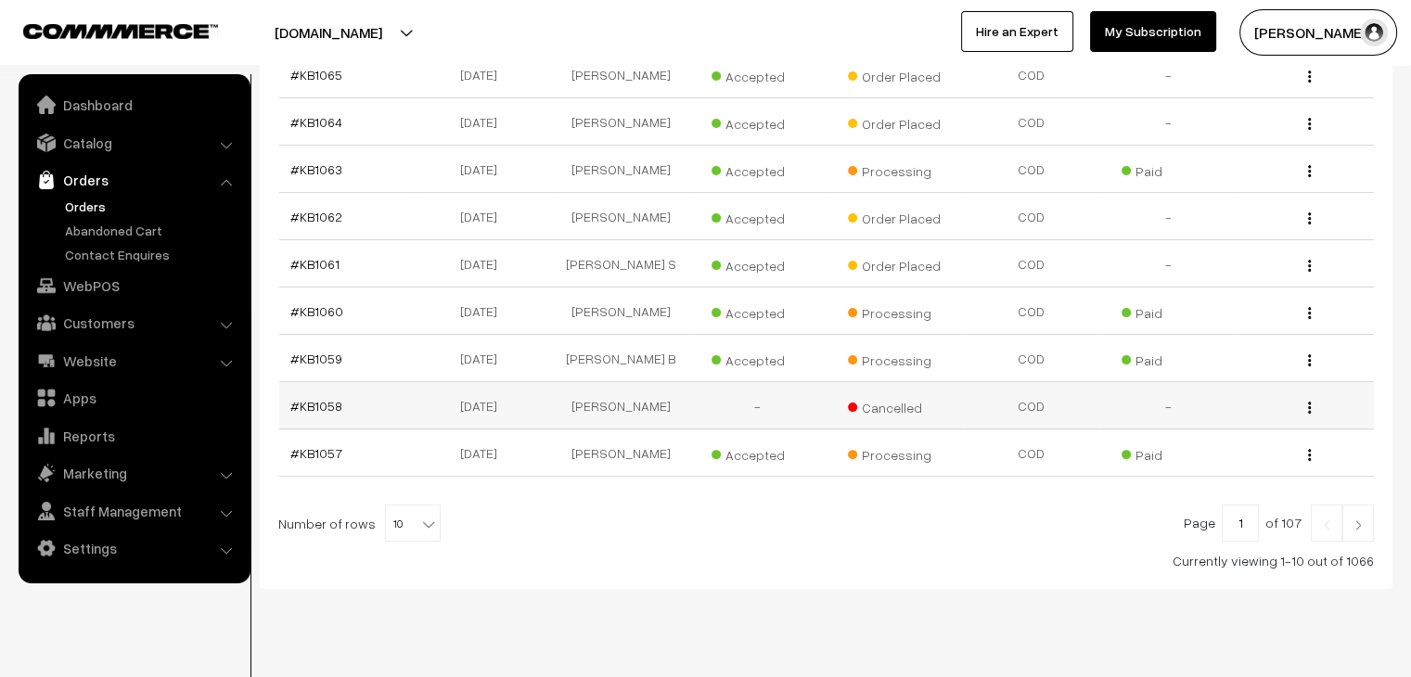
scroll to position [442, 0]
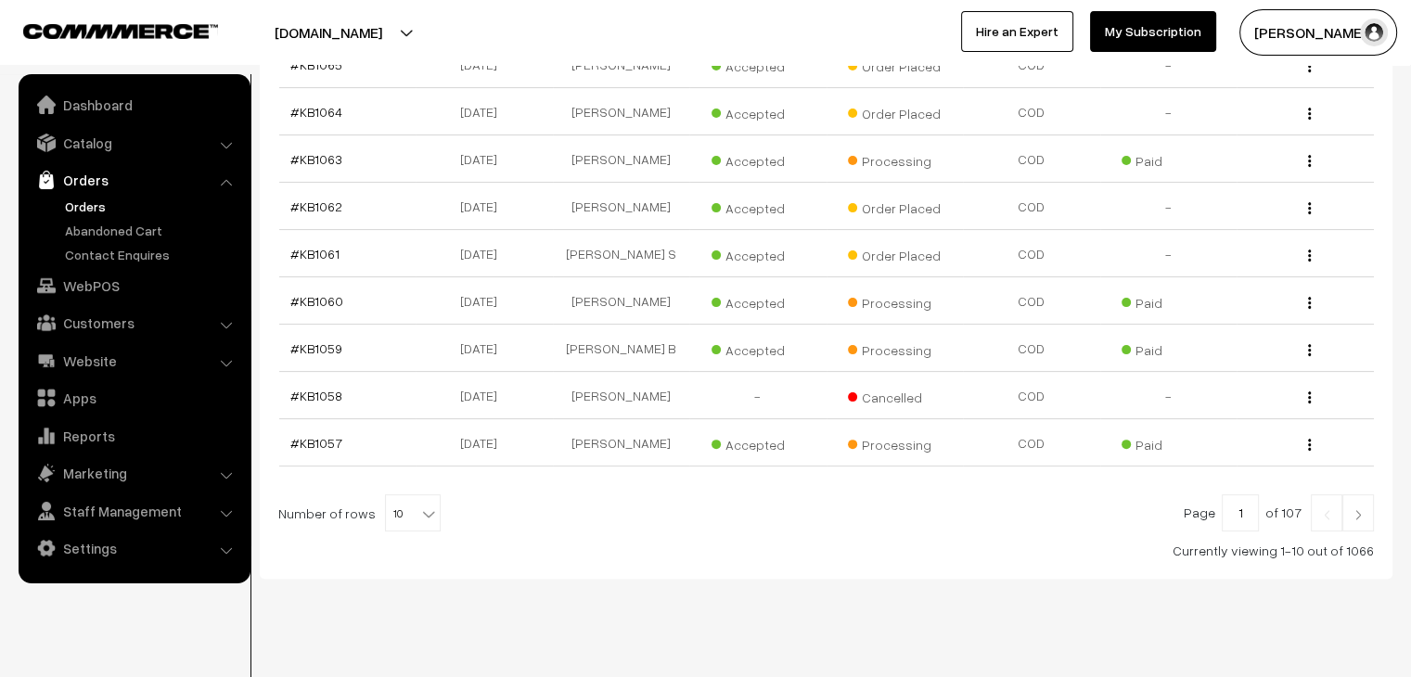
click at [419, 505] on b at bounding box center [428, 514] width 19 height 19
select select "100"
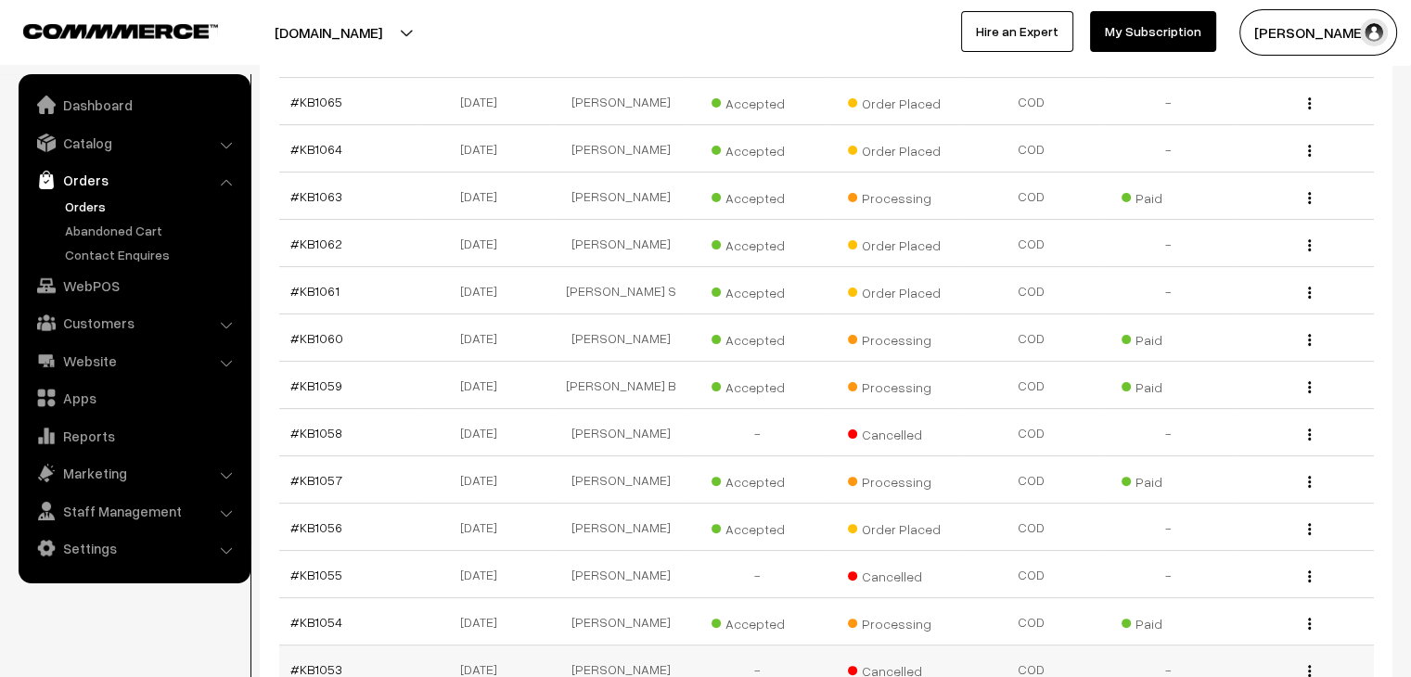
scroll to position [371, 0]
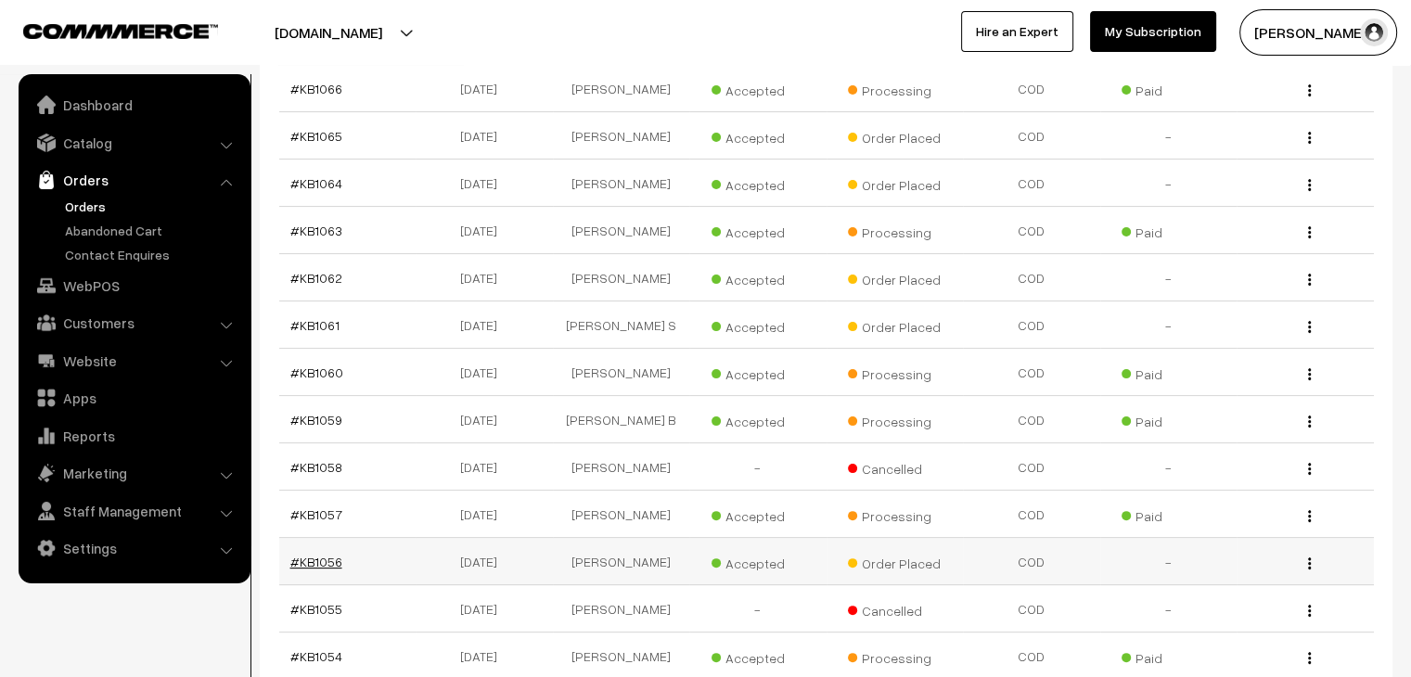
click at [316, 554] on link "#KB1056" at bounding box center [316, 562] width 52 height 16
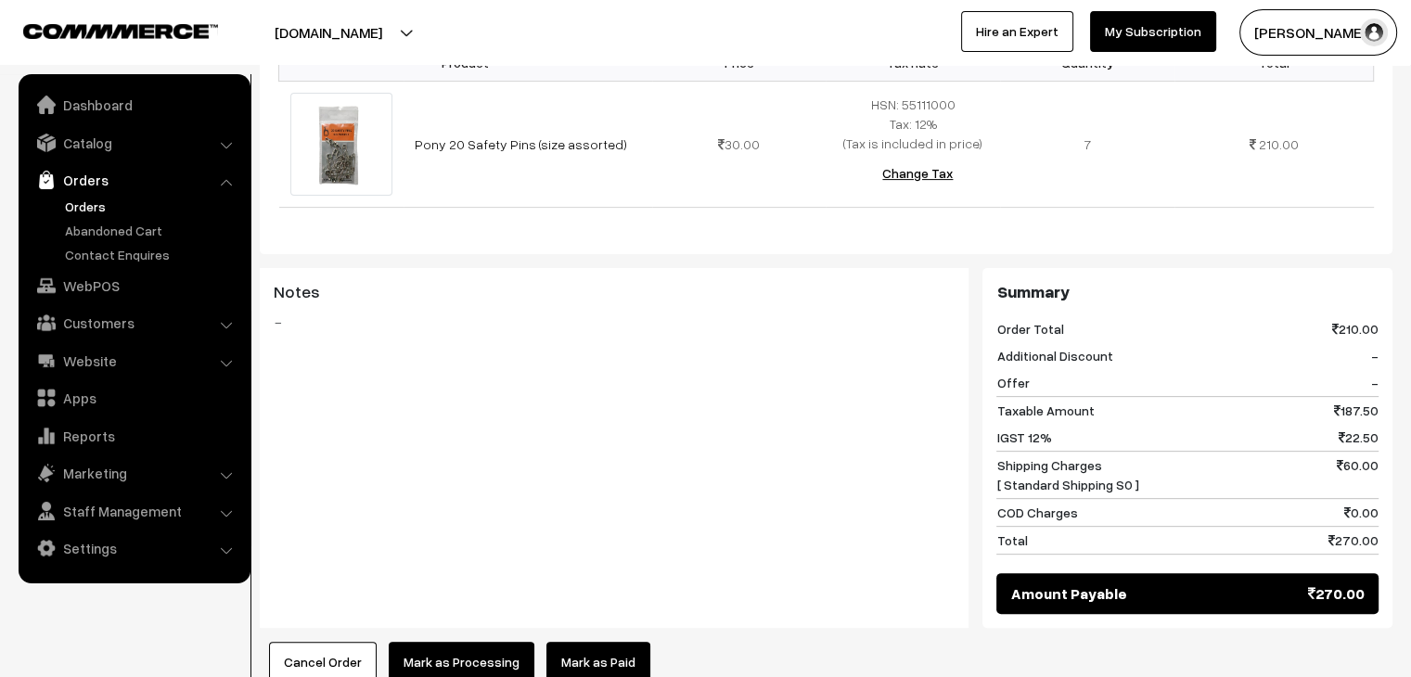
click at [340, 642] on button "Cancel Order" at bounding box center [323, 662] width 108 height 41
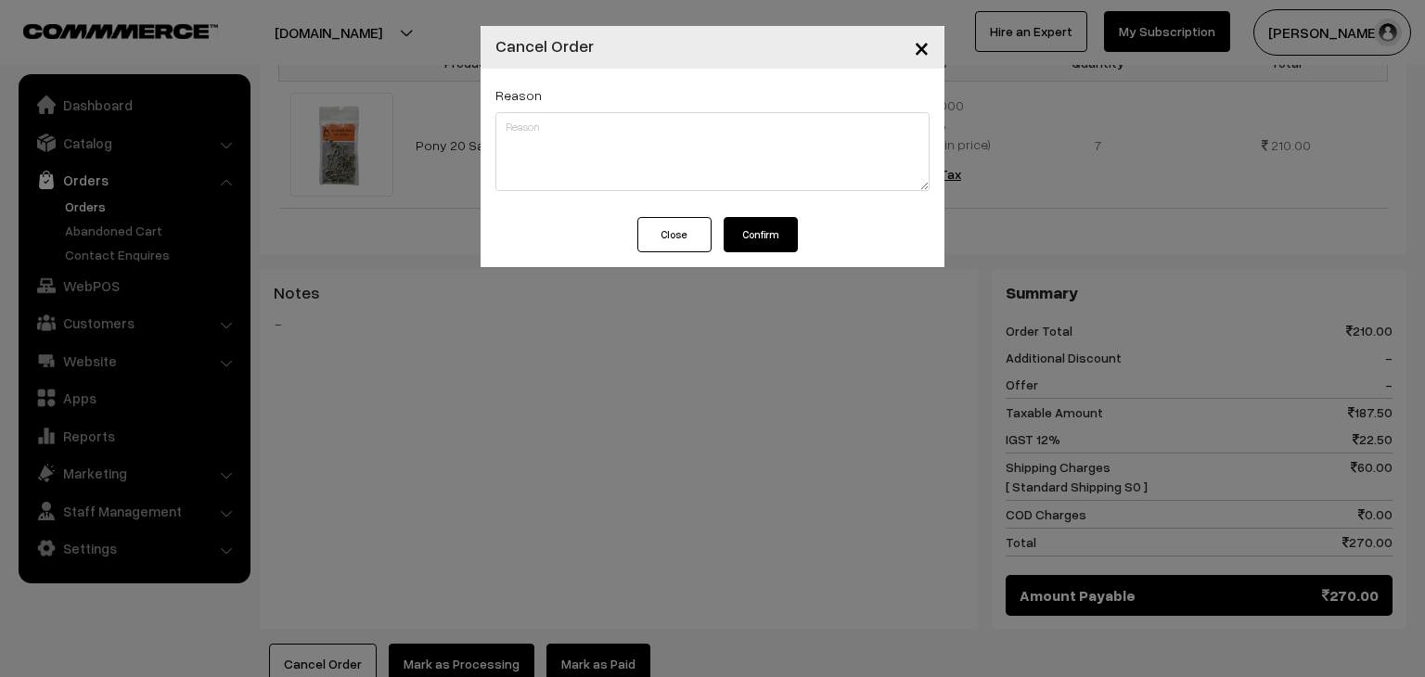
click at [783, 237] on button "Confirm" at bounding box center [760, 234] width 74 height 35
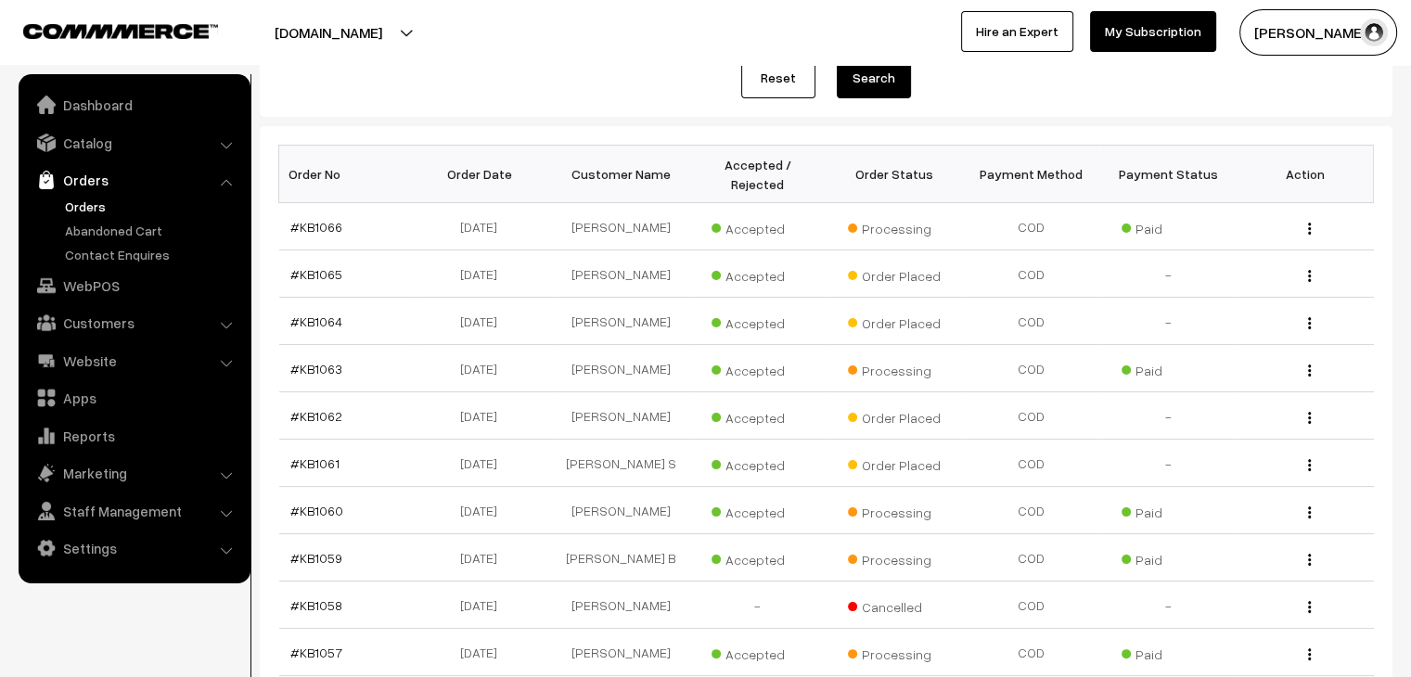
scroll to position [442, 0]
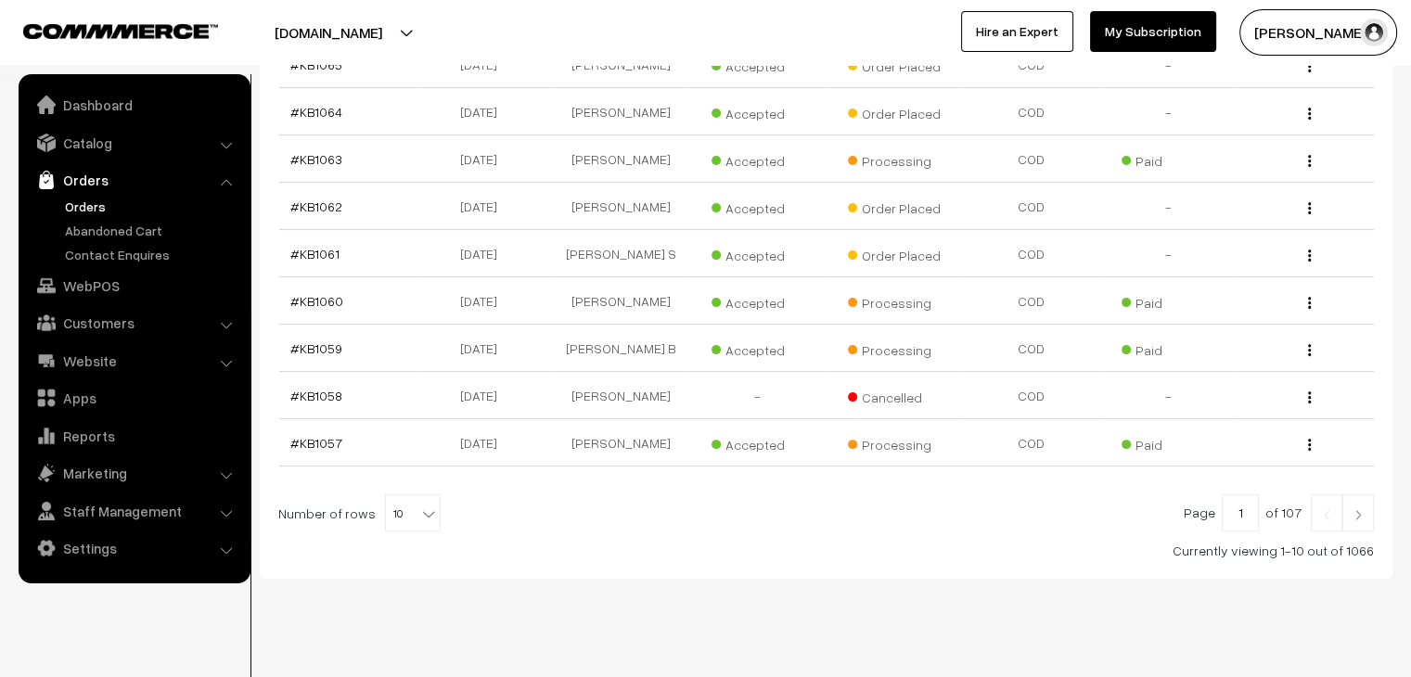
click at [397, 495] on span "10" at bounding box center [413, 513] width 54 height 37
select select "90"
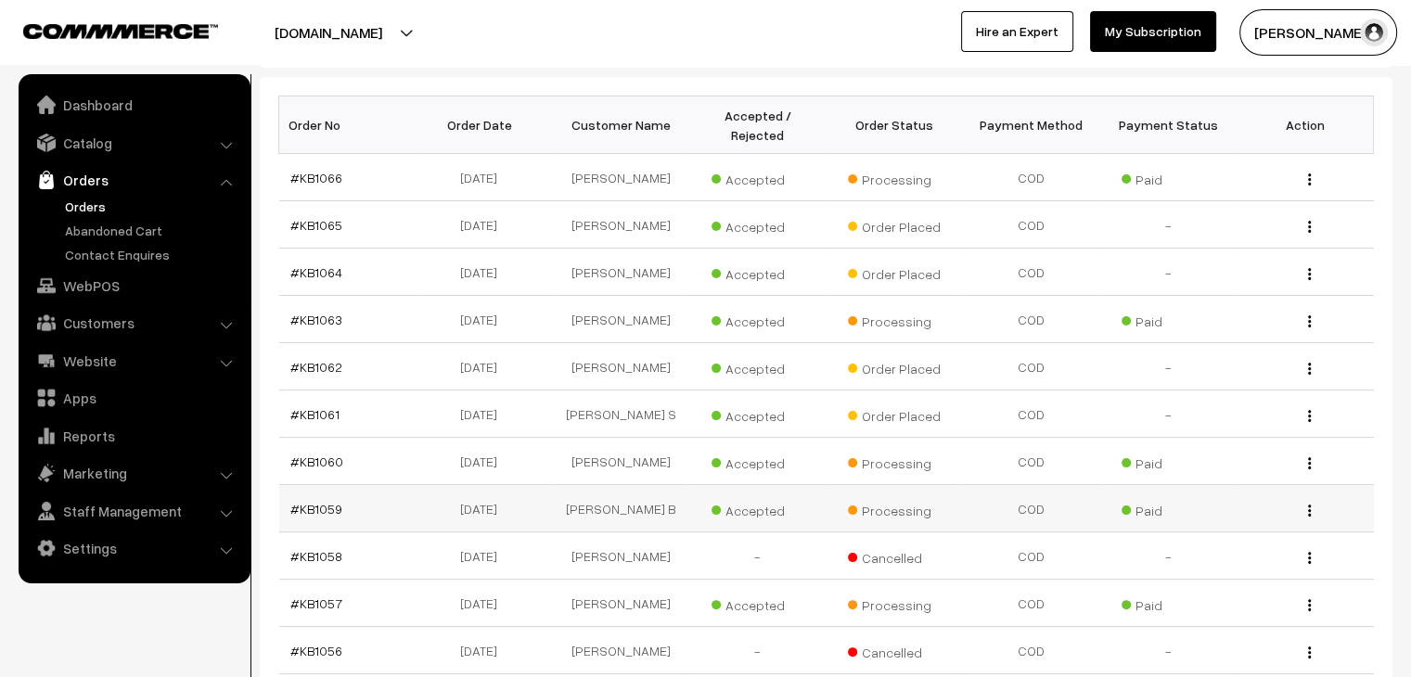
scroll to position [278, 0]
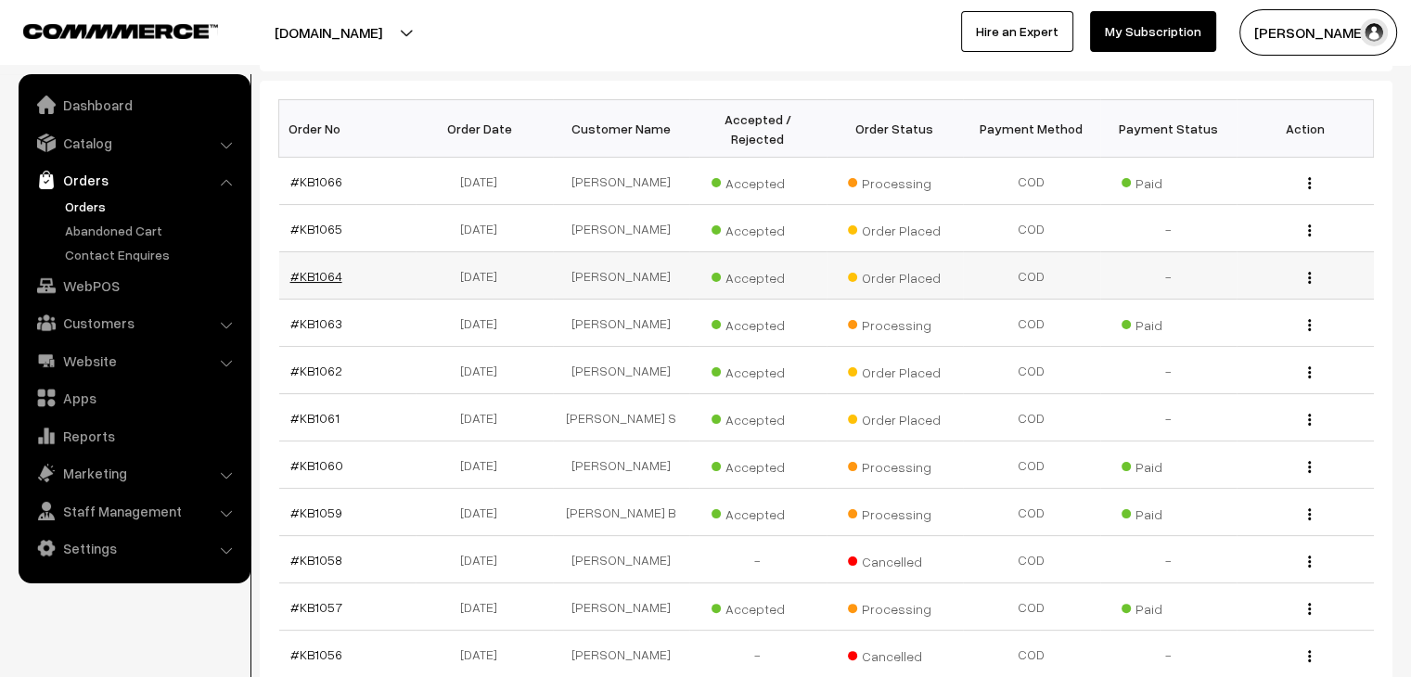
click at [323, 268] on link "#KB1064" at bounding box center [316, 276] width 52 height 16
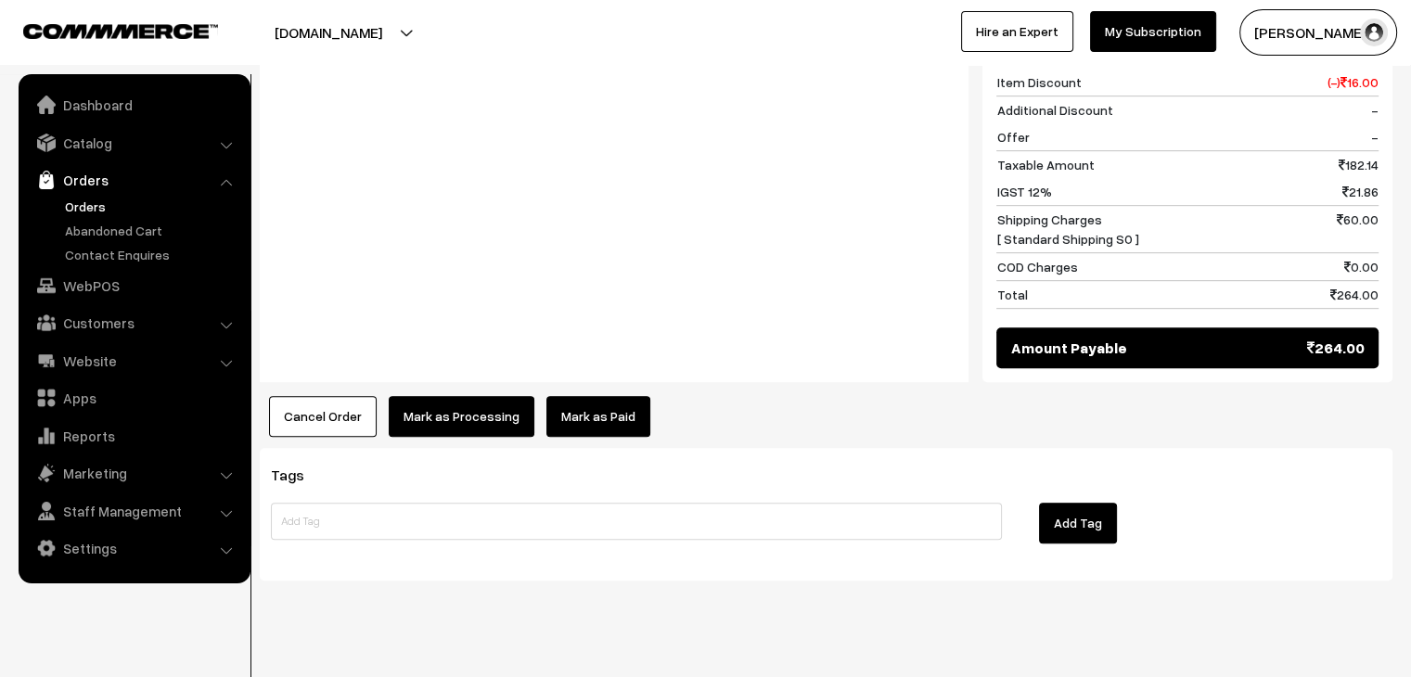
click at [307, 396] on button "Cancel Order" at bounding box center [323, 416] width 108 height 41
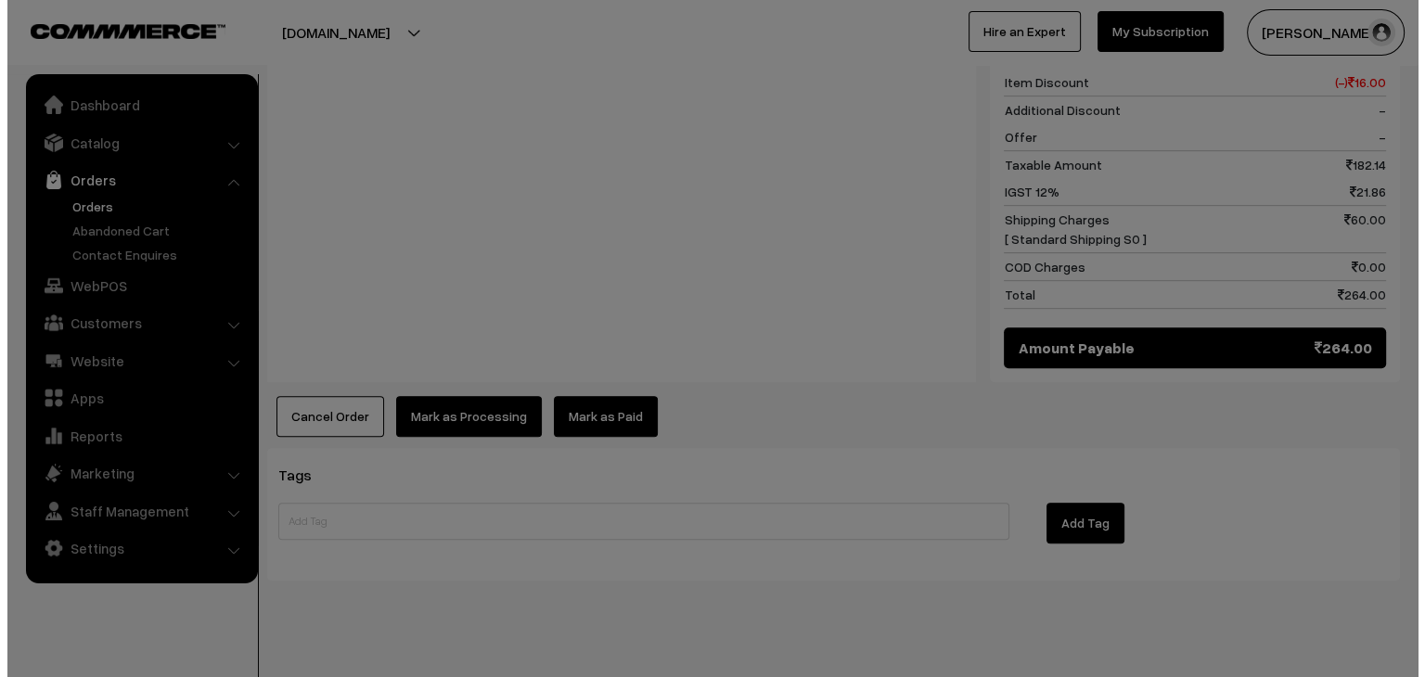
scroll to position [939, 0]
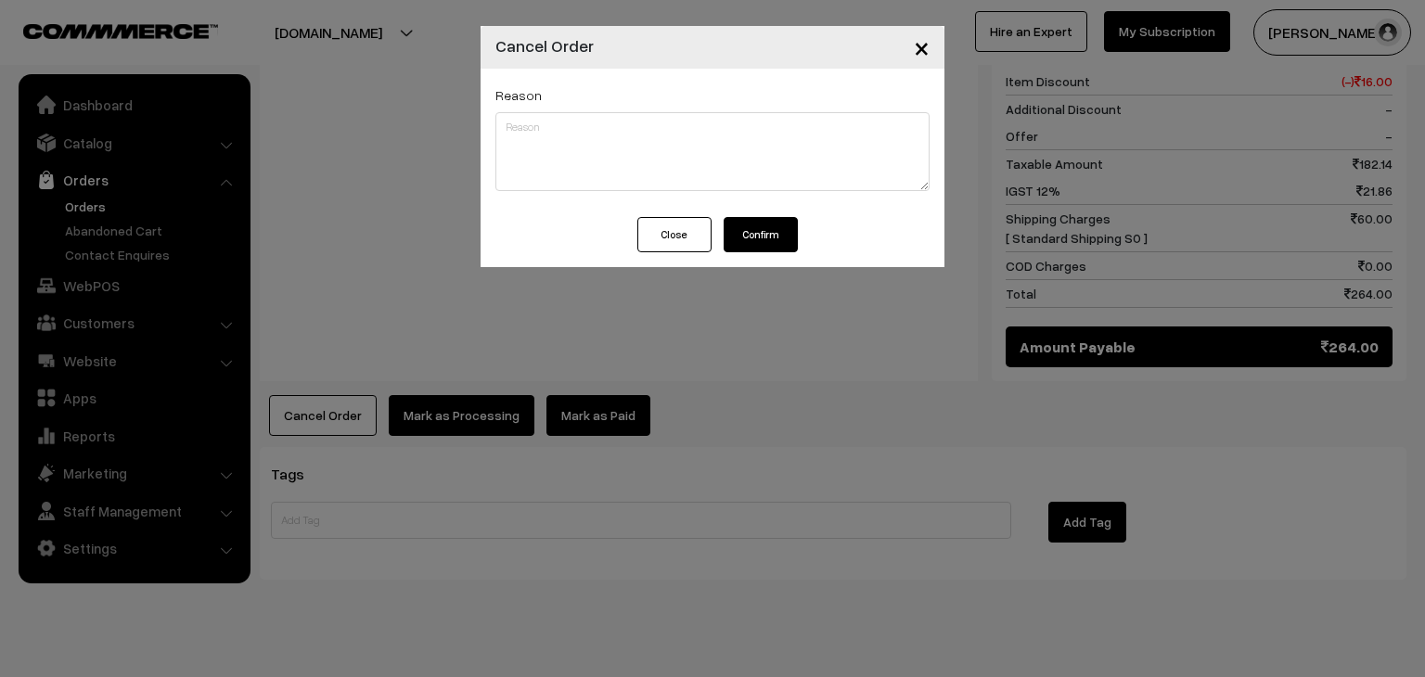
click at [645, 234] on button "Close" at bounding box center [674, 234] width 74 height 35
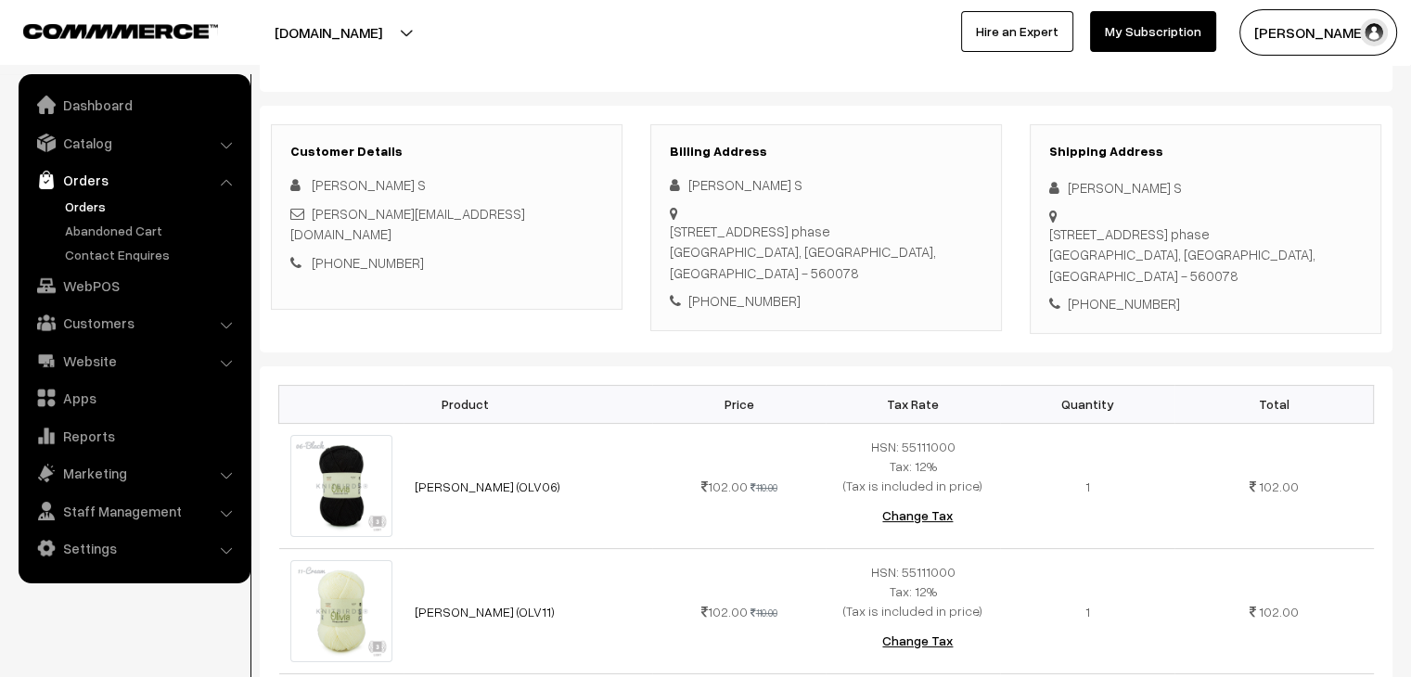
scroll to position [193, 0]
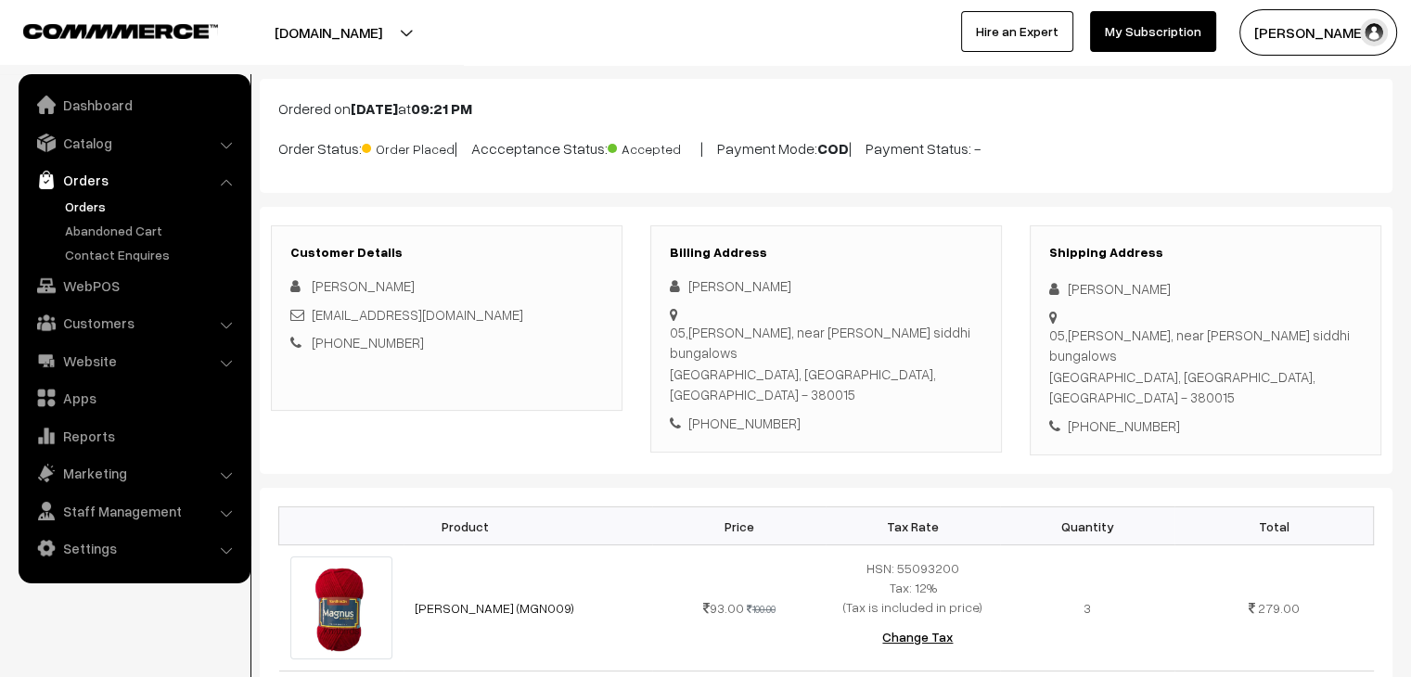
click at [366, 339] on link "+91 9512547499" at bounding box center [368, 342] width 112 height 17
click at [93, 204] on link "Orders" at bounding box center [152, 206] width 184 height 19
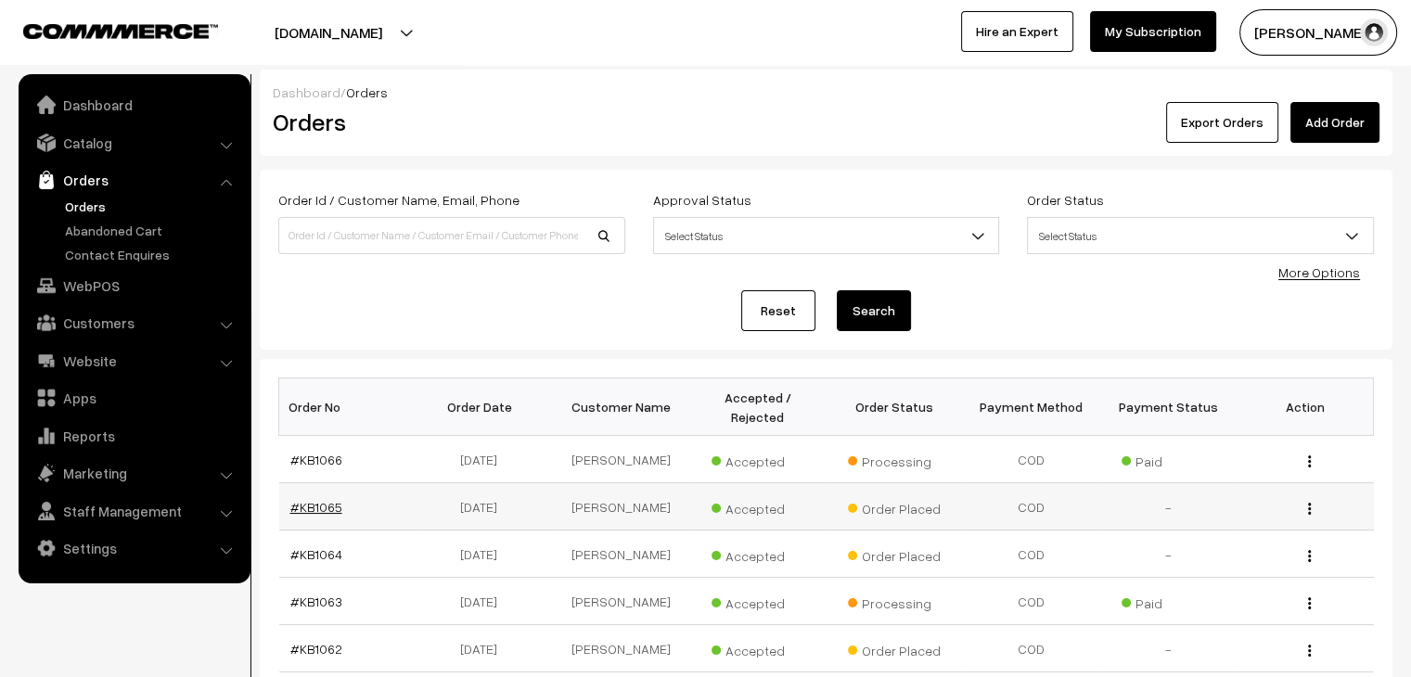
click at [313, 499] on link "#KB1065" at bounding box center [316, 507] width 52 height 16
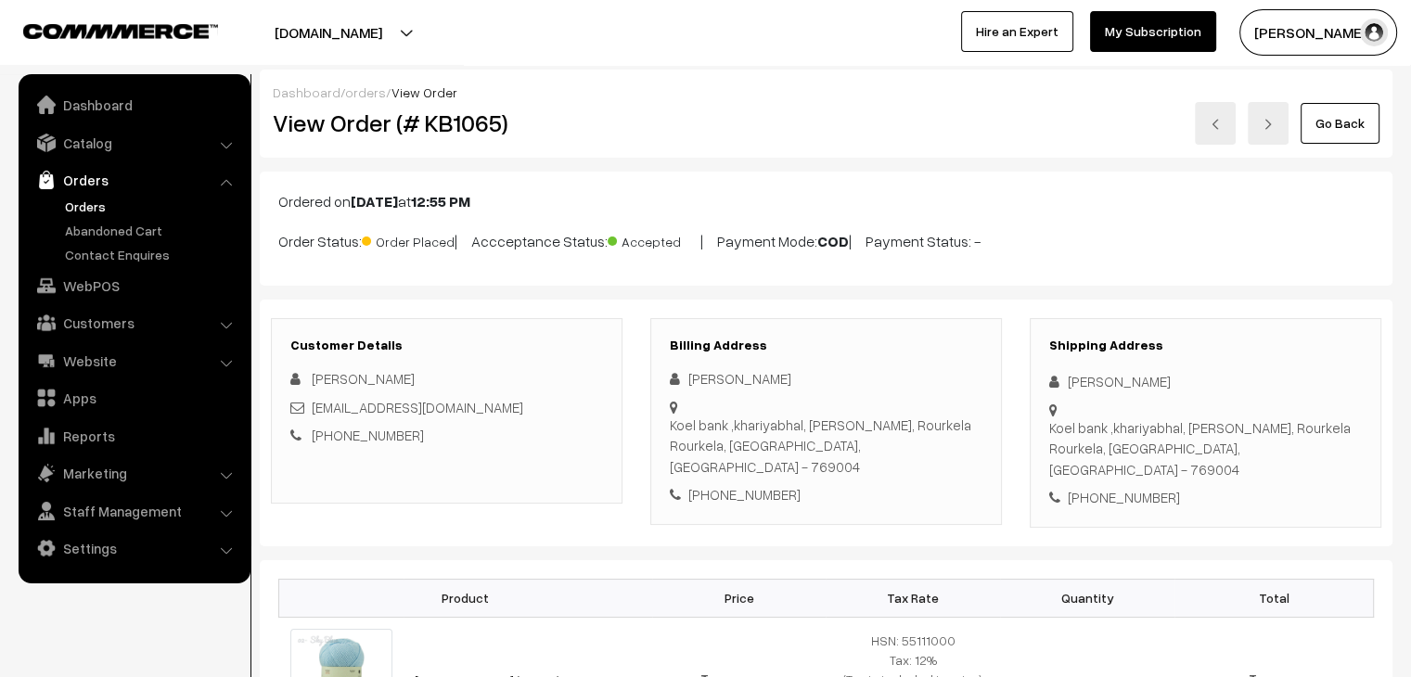
click at [78, 207] on link "Orders" at bounding box center [152, 206] width 184 height 19
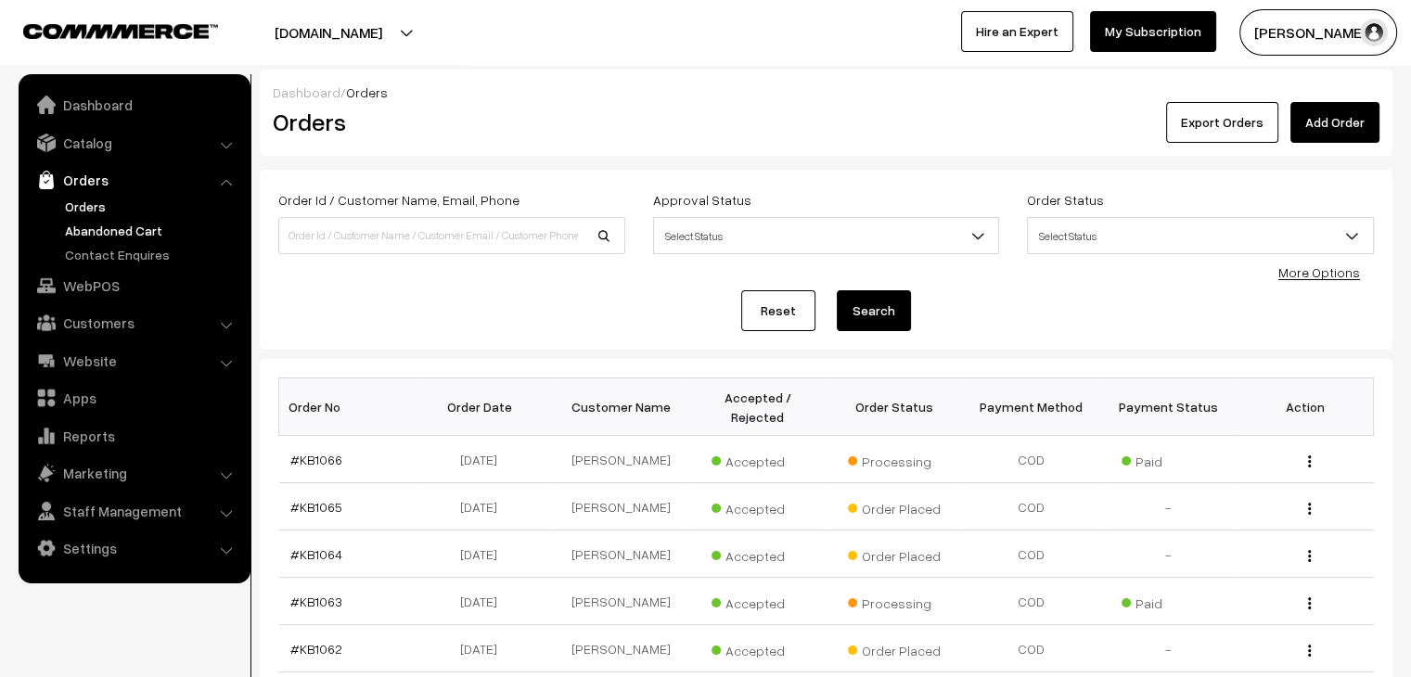
click at [127, 228] on link "Abandoned Cart" at bounding box center [152, 230] width 184 height 19
